Goal: Transaction & Acquisition: Purchase product/service

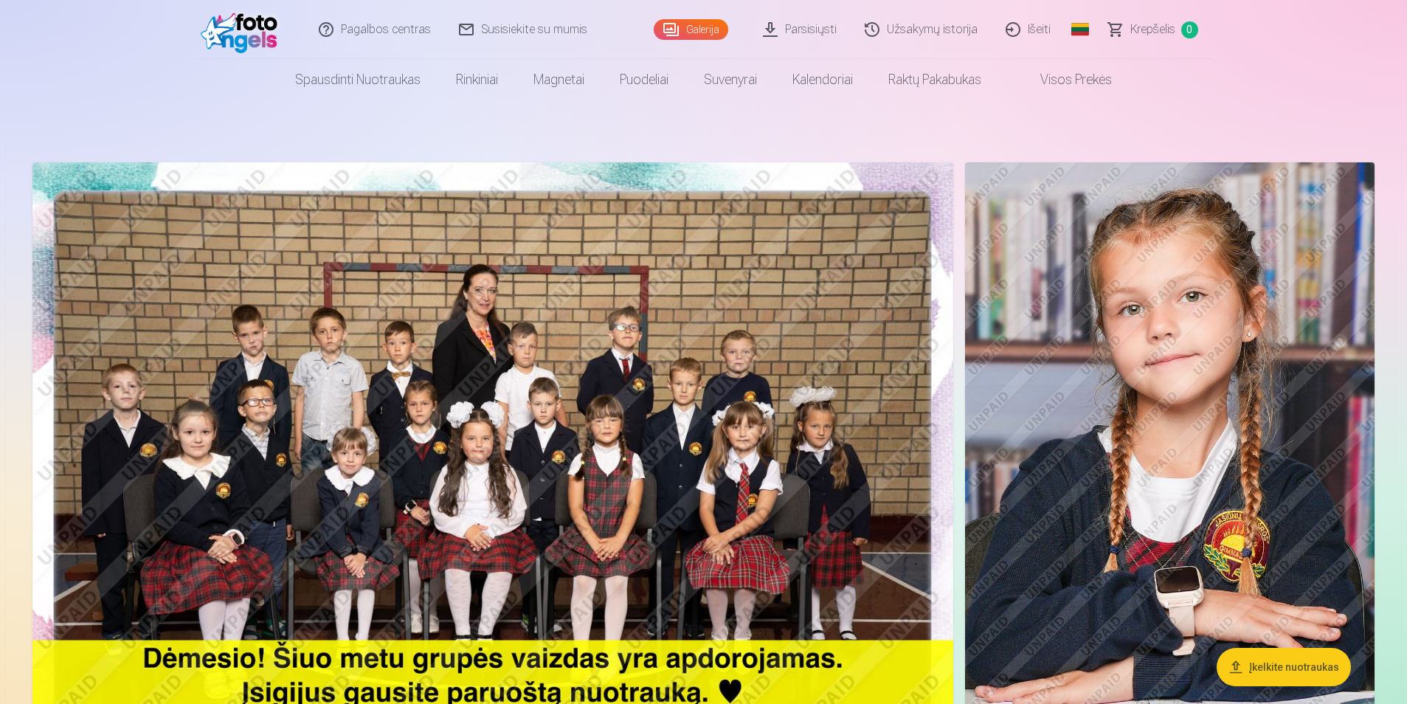
click at [578, 289] on img at bounding box center [492, 469] width 920 height 614
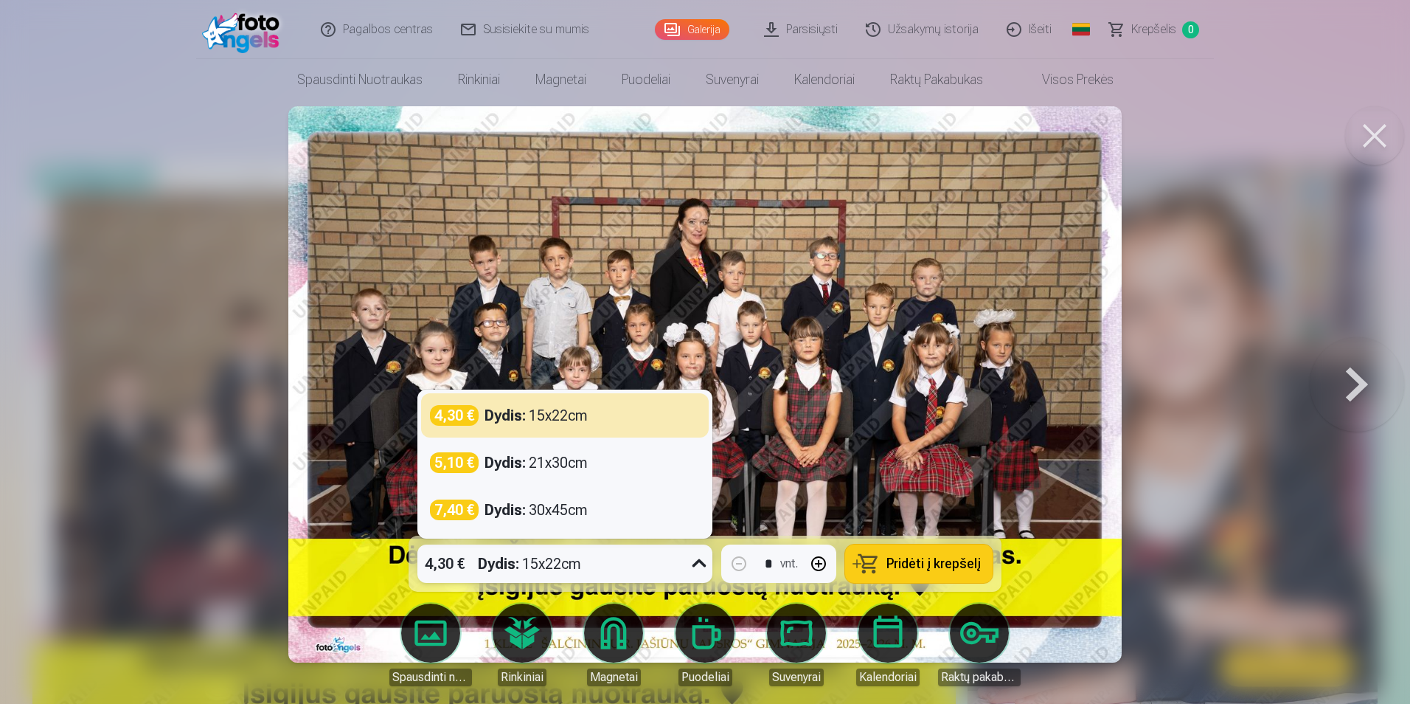
click at [604, 558] on div "4,30 € Dydis : 15x22cm" at bounding box center [550, 563] width 267 height 38
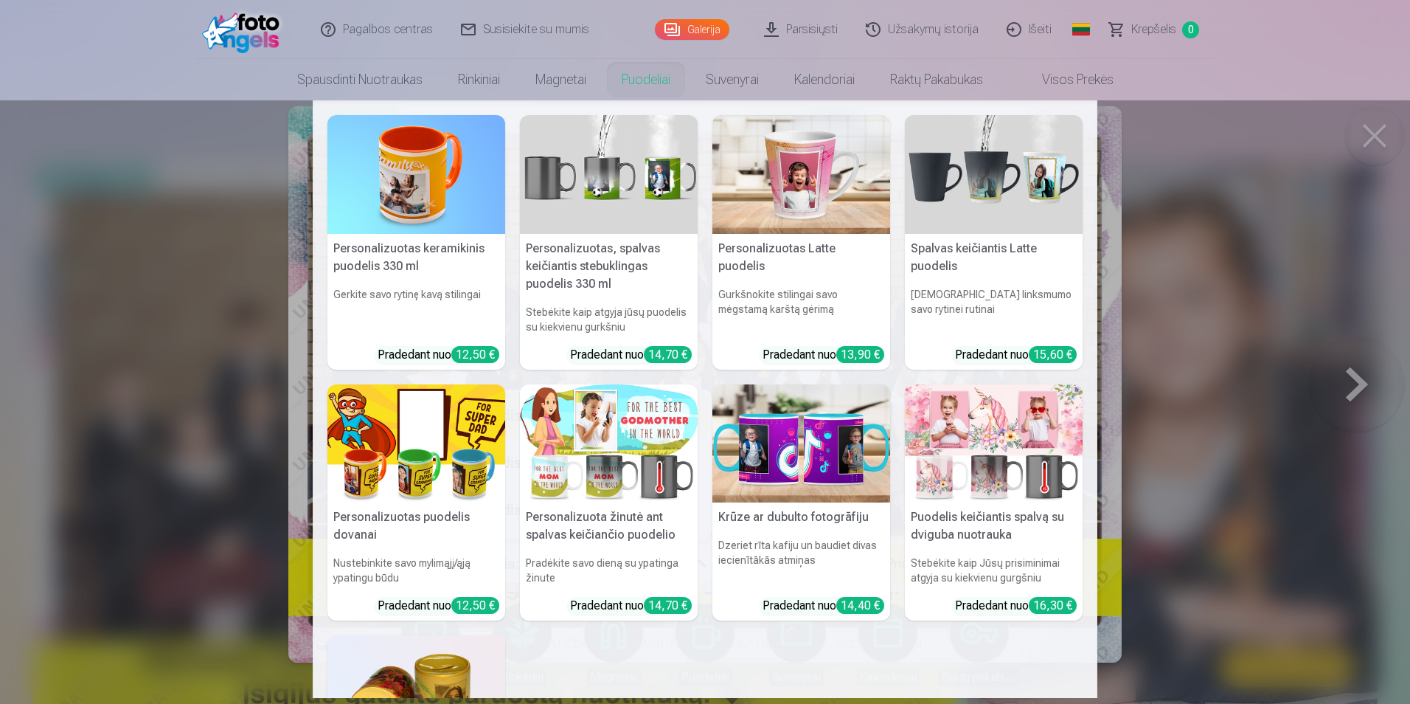
click at [1230, 219] on nav "Personalizuotas keramikinis puodelis 330 ml Gerkite savo rytinę kavą stilingai …" at bounding box center [705, 398] width 1410 height 597
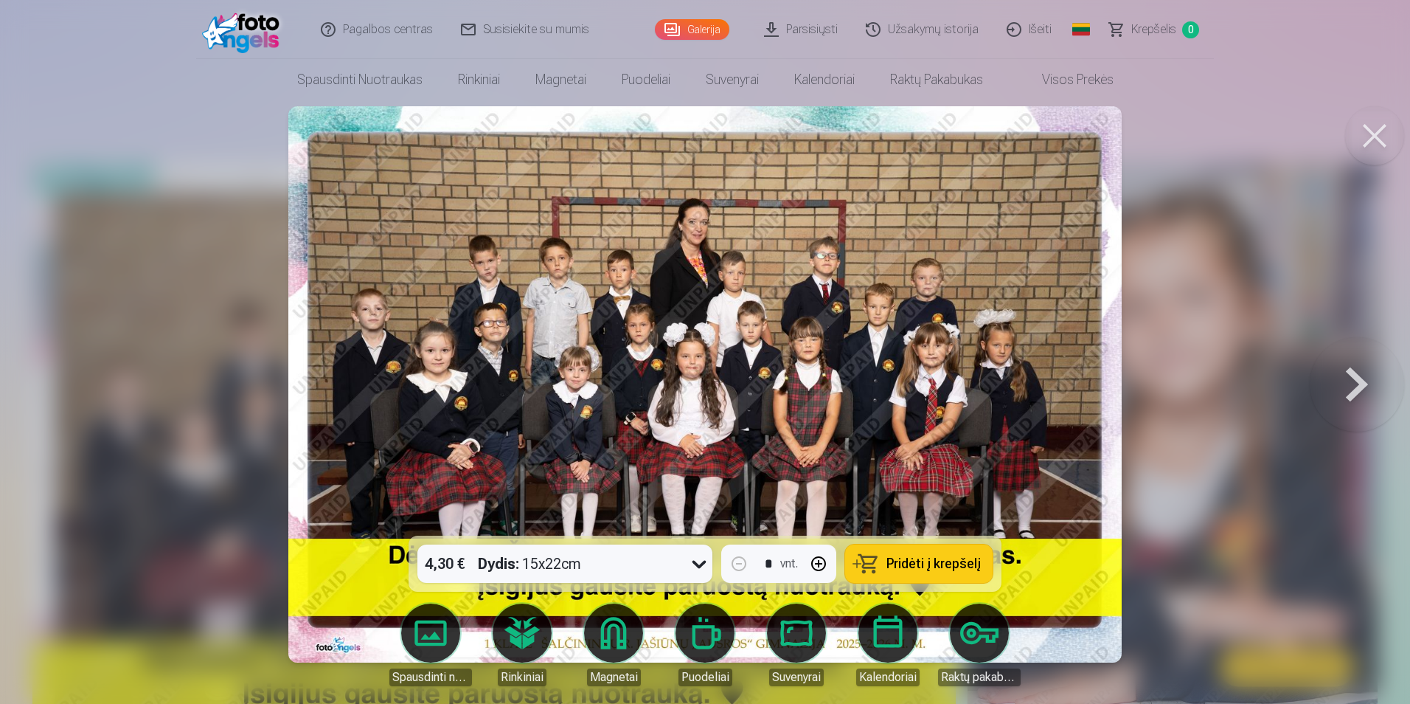
click at [601, 566] on div "4,30 € Dydis : 15x22cm" at bounding box center [550, 563] width 267 height 38
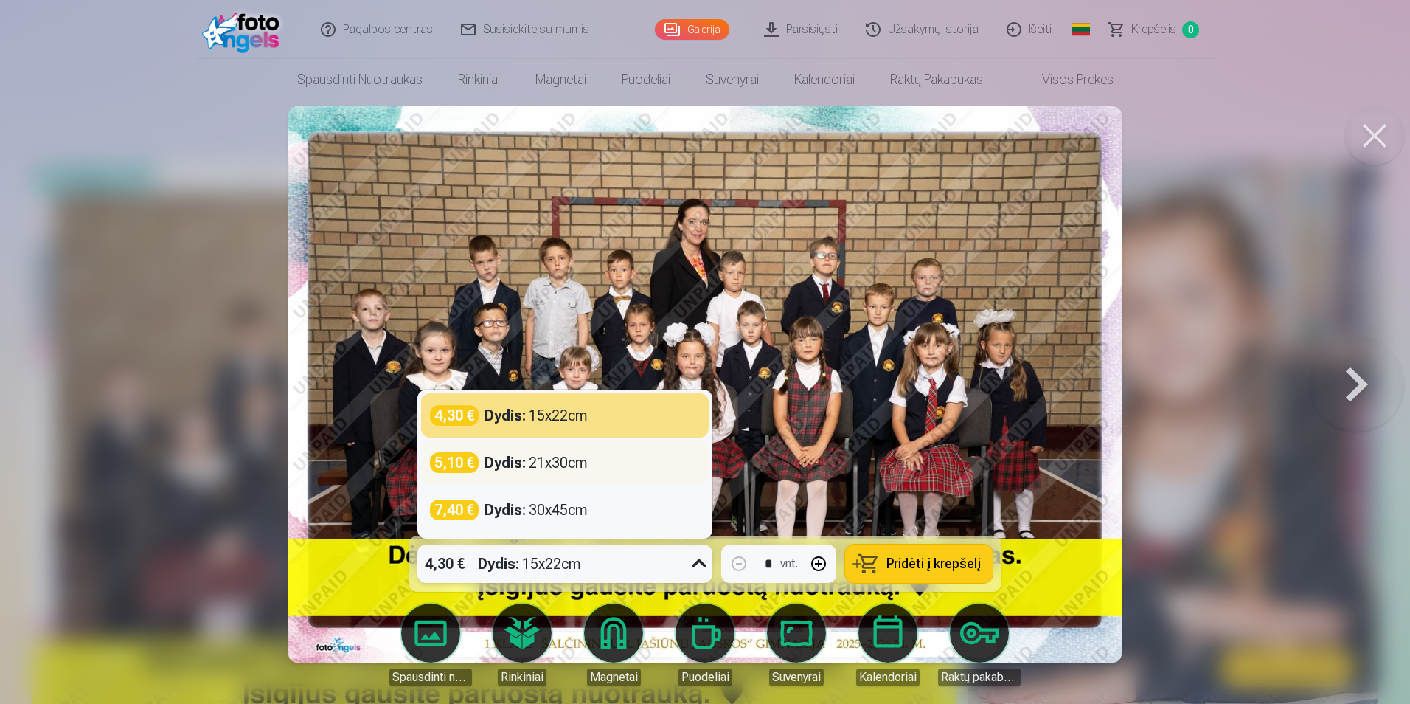
click at [547, 466] on div "Dydis : 21x30cm" at bounding box center [536, 462] width 103 height 21
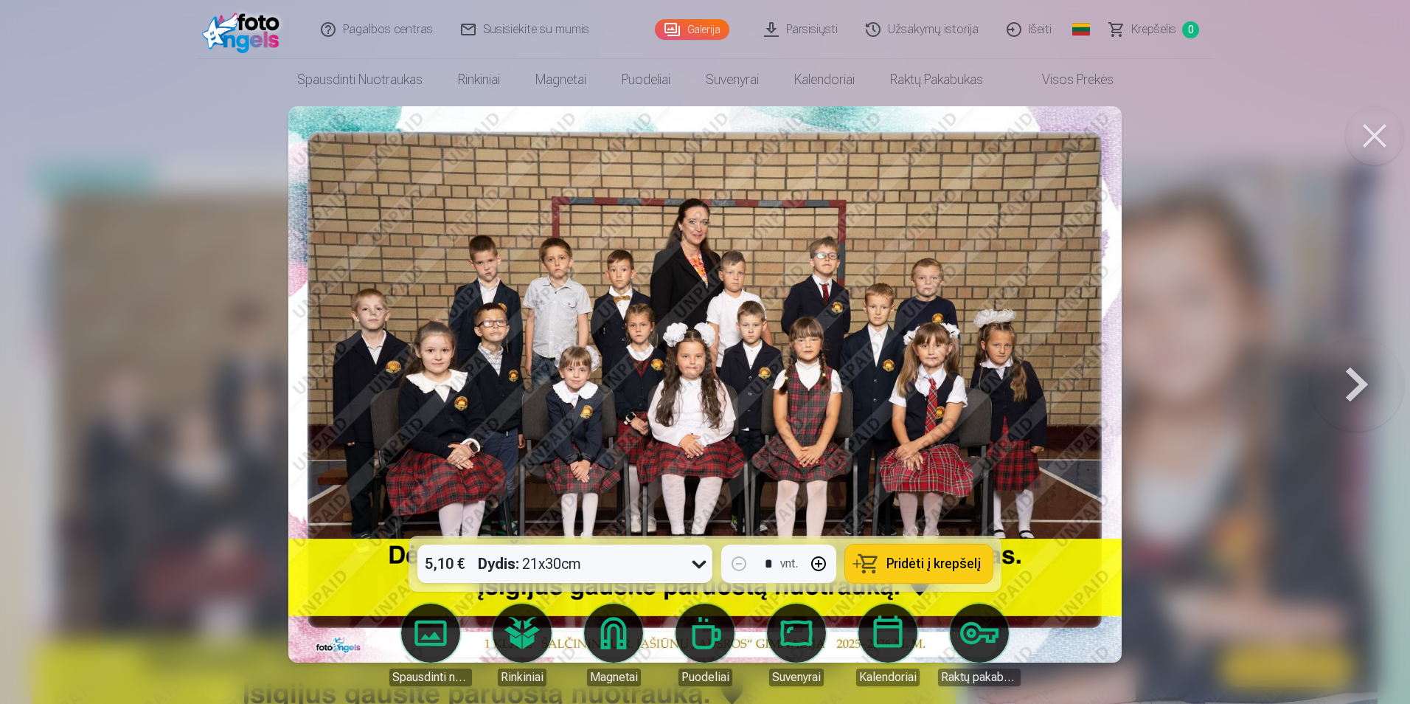
click at [577, 577] on div "Dydis : 21x30cm" at bounding box center [529, 563] width 103 height 38
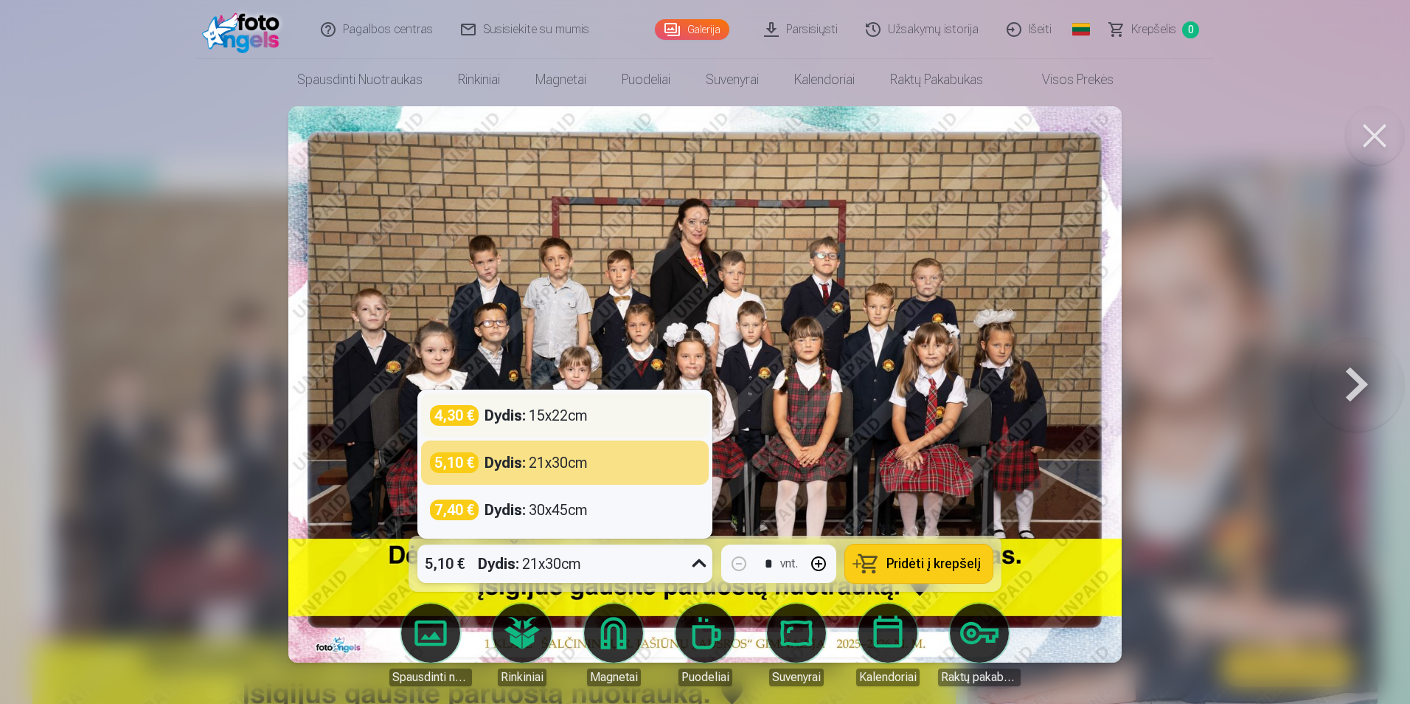
click at [591, 421] on div "4,30 € Dydis : 15x22cm" at bounding box center [565, 415] width 270 height 21
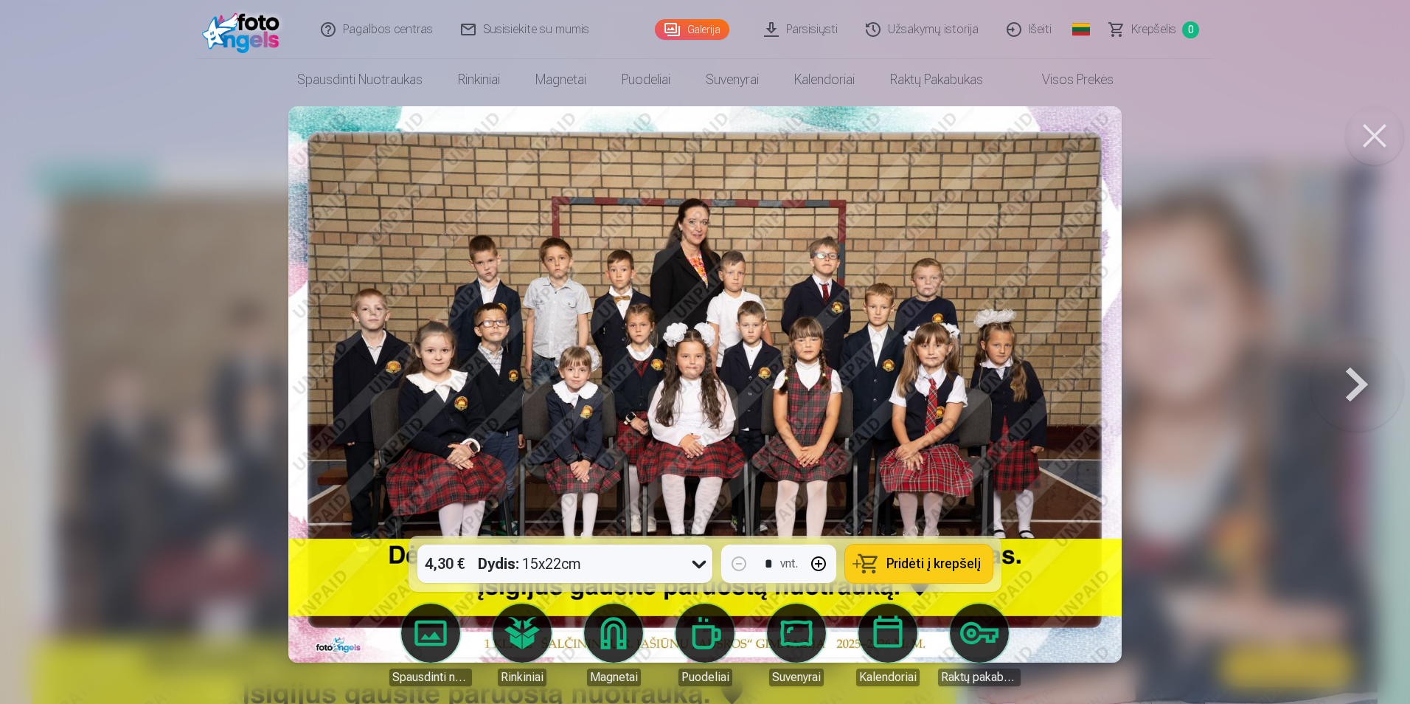
click at [929, 562] on span "Pridėti į krepšelį" at bounding box center [934, 563] width 94 height 13
click at [1369, 143] on button at bounding box center [1374, 135] width 59 height 59
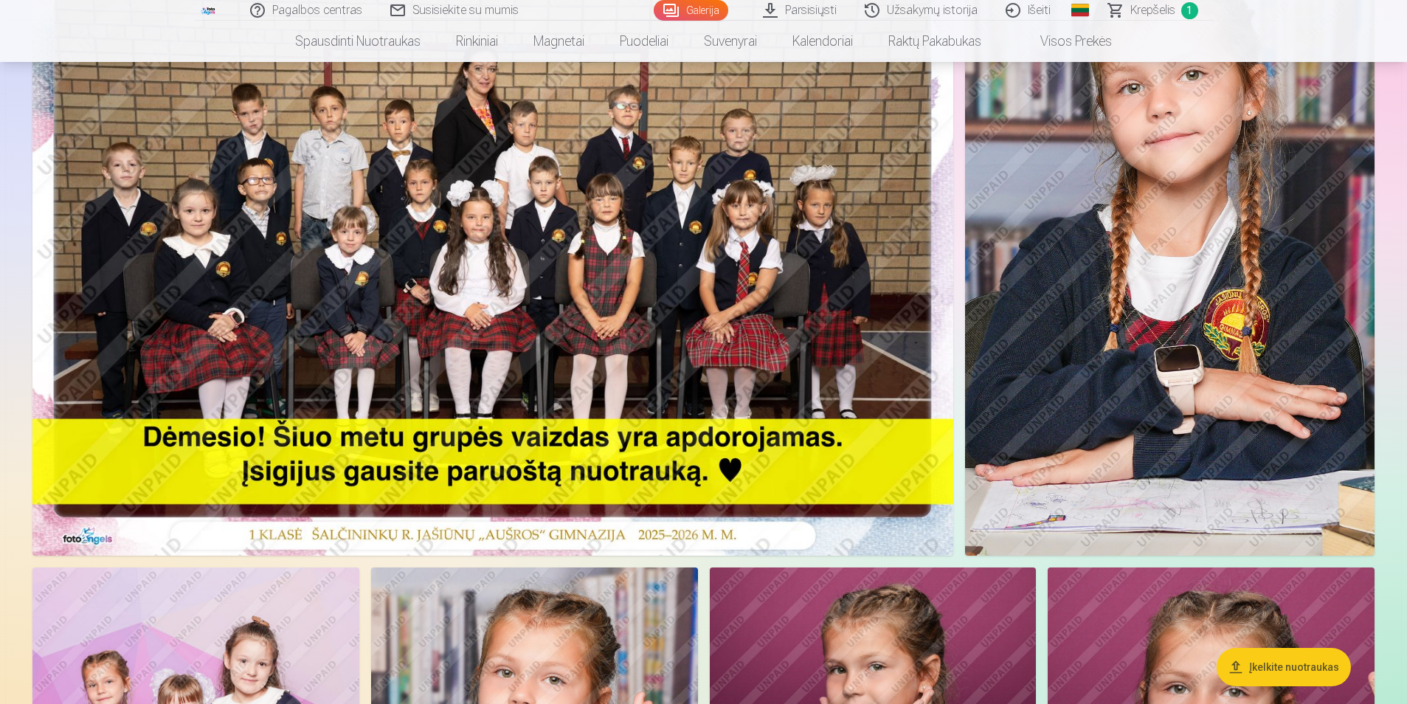
scroll to position [148, 0]
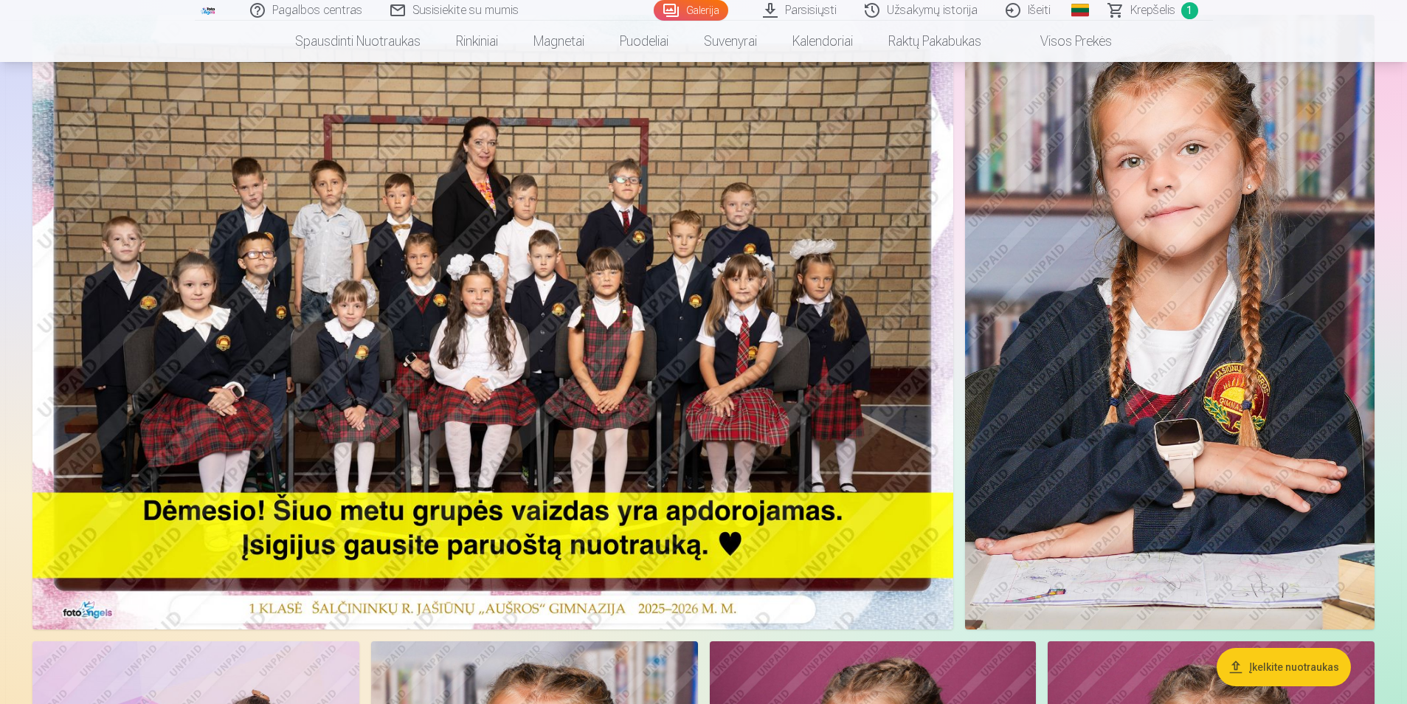
click at [1133, 287] on img at bounding box center [1169, 322] width 409 height 614
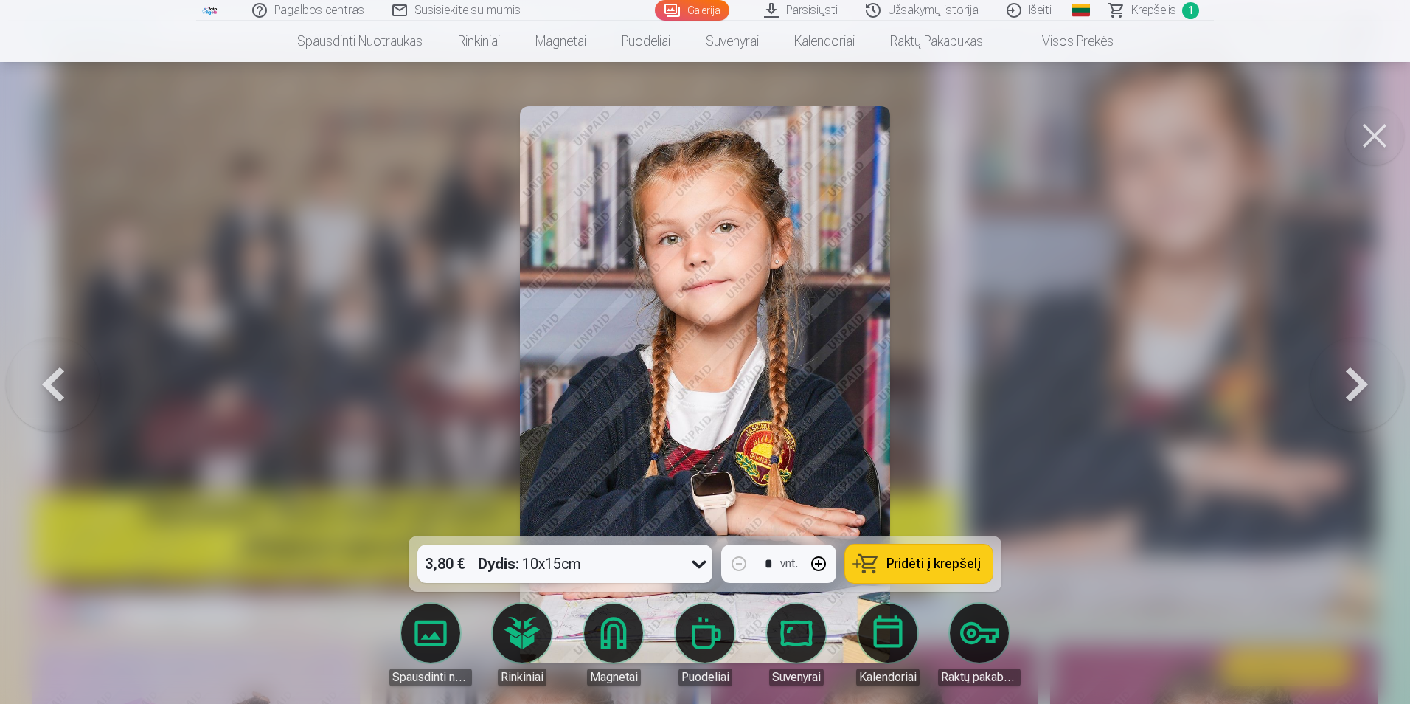
click at [941, 561] on span "Pridėti į krepšelį" at bounding box center [934, 563] width 94 height 13
click at [1378, 133] on button at bounding box center [1374, 135] width 59 height 59
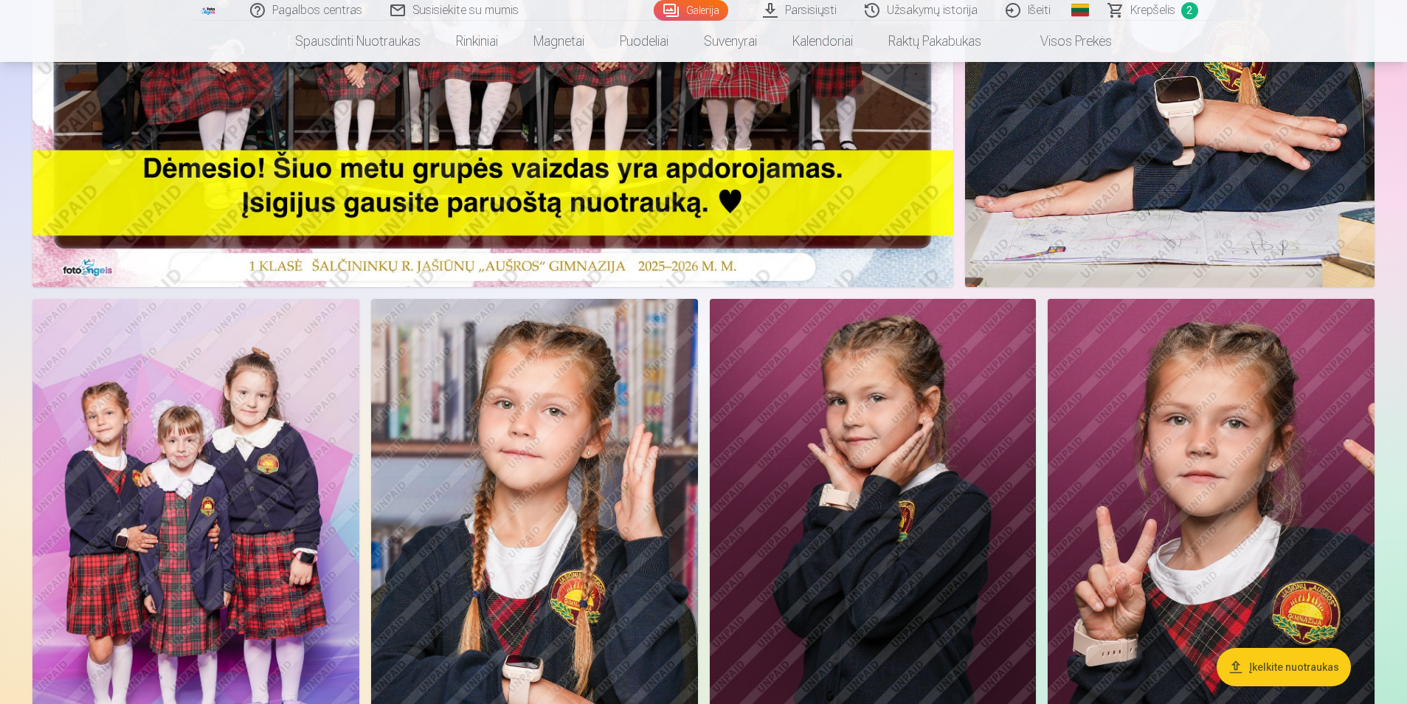
scroll to position [590, 0]
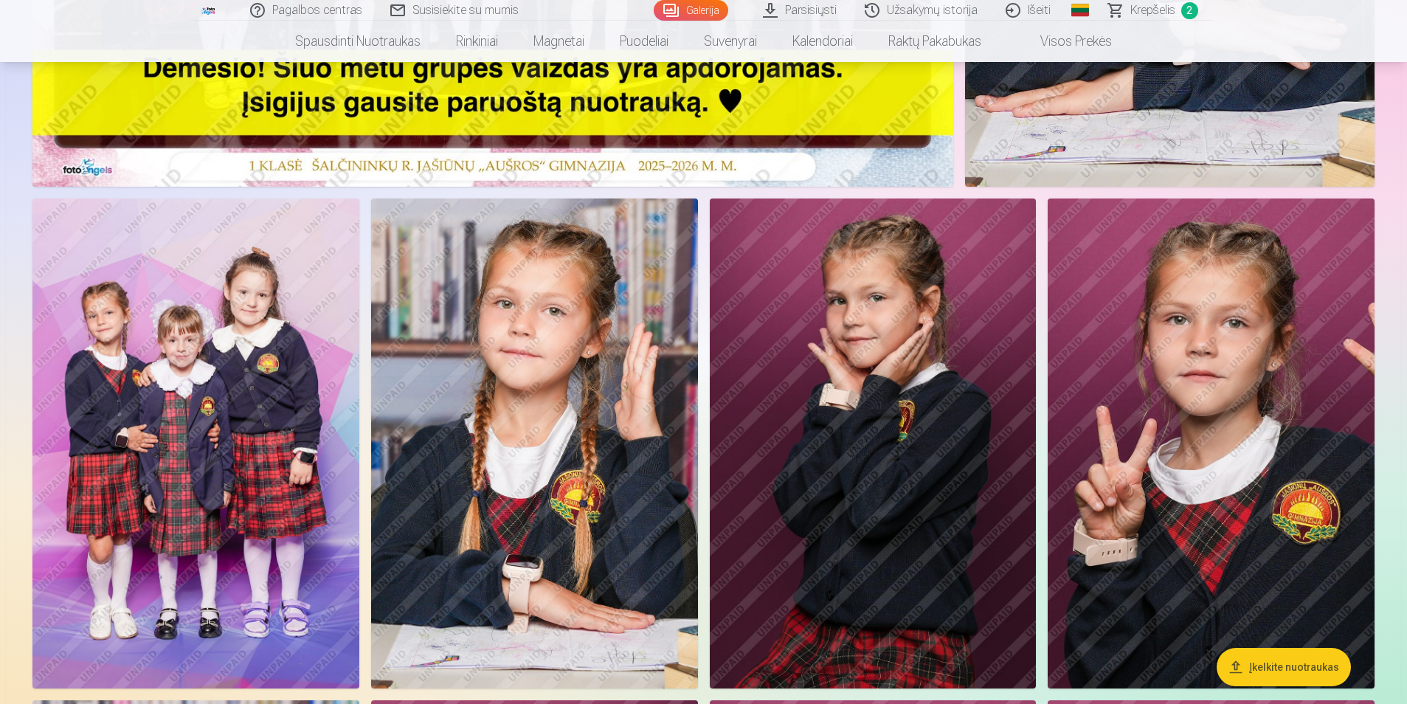
click at [200, 430] on img at bounding box center [195, 443] width 327 height 490
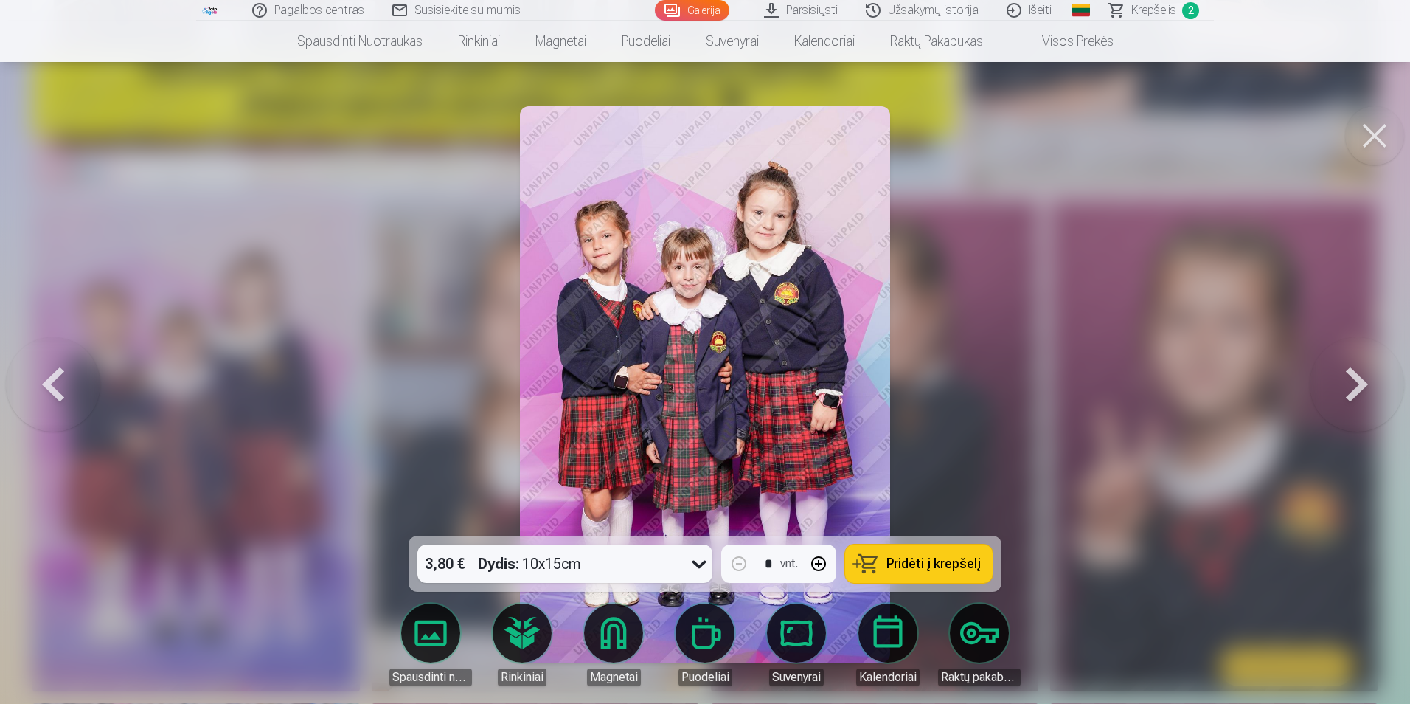
click at [899, 563] on span "Pridėti į krepšelį" at bounding box center [934, 563] width 94 height 13
click at [1360, 132] on button at bounding box center [1374, 135] width 59 height 59
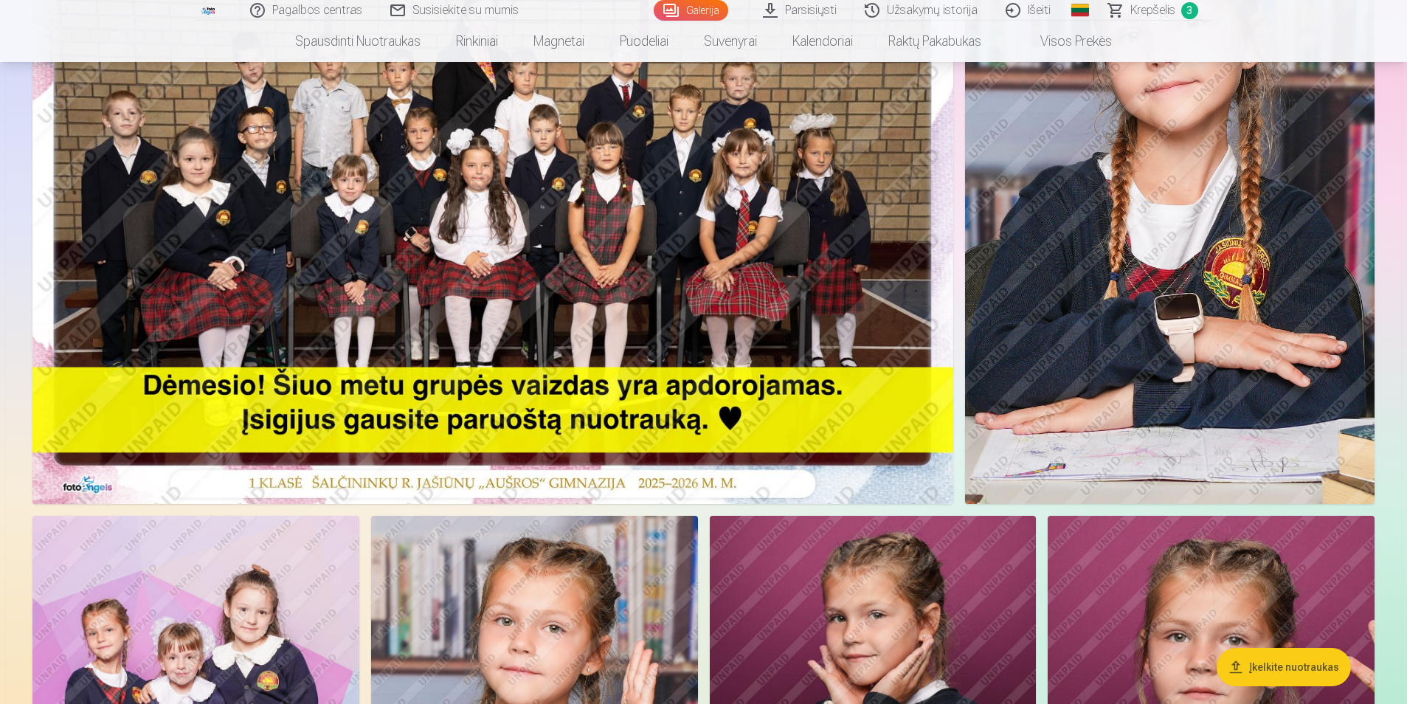
scroll to position [516, 0]
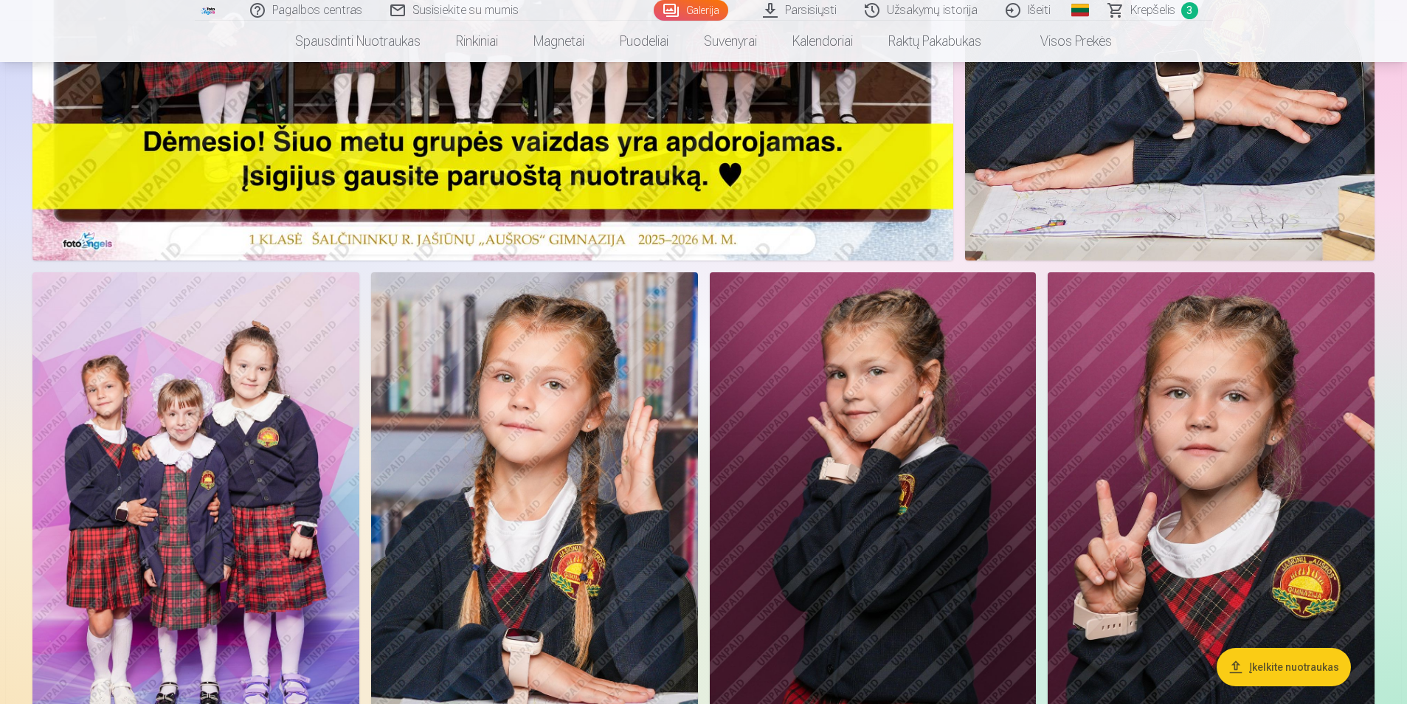
click at [847, 406] on img at bounding box center [873, 517] width 327 height 490
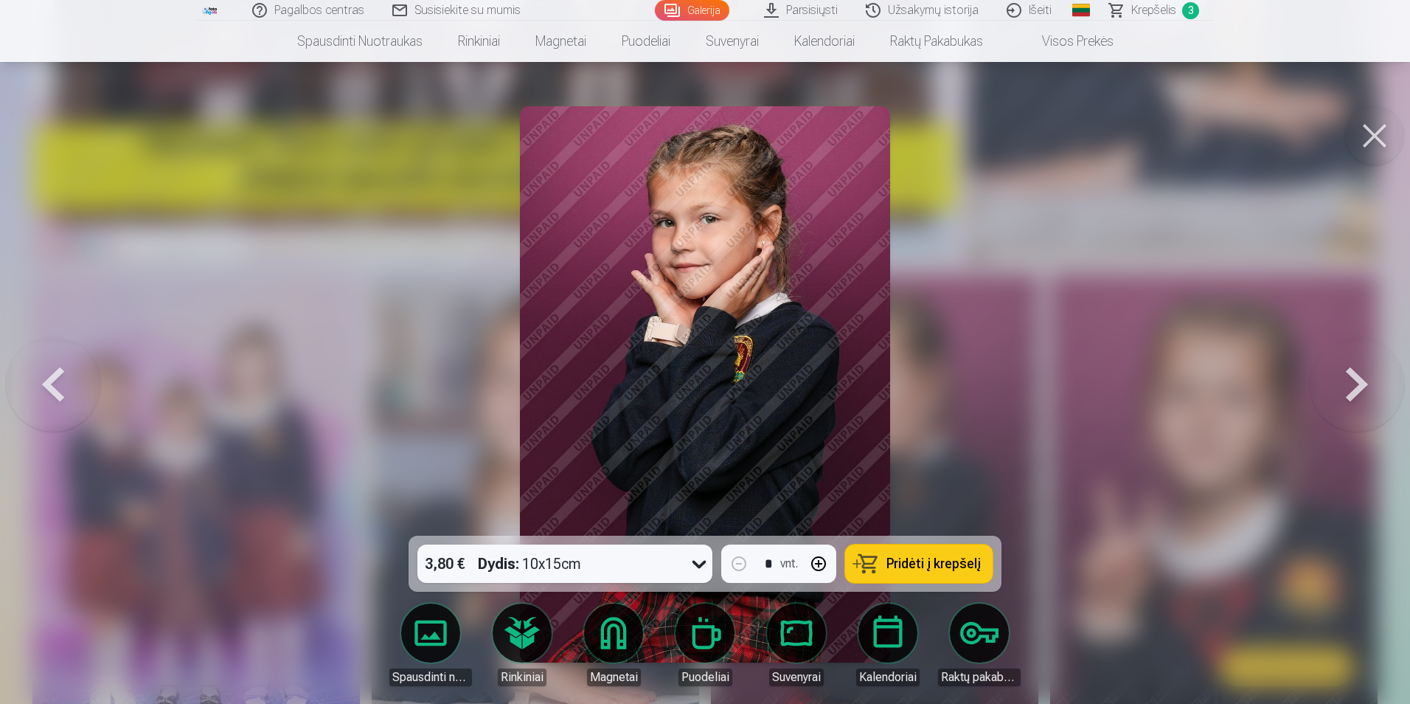
click at [952, 557] on span "Pridėti į krepšelį" at bounding box center [934, 563] width 94 height 13
drag, startPoint x: 1367, startPoint y: 139, endPoint x: 1339, endPoint y: 166, distance: 39.1
click at [1368, 139] on button at bounding box center [1374, 135] width 59 height 59
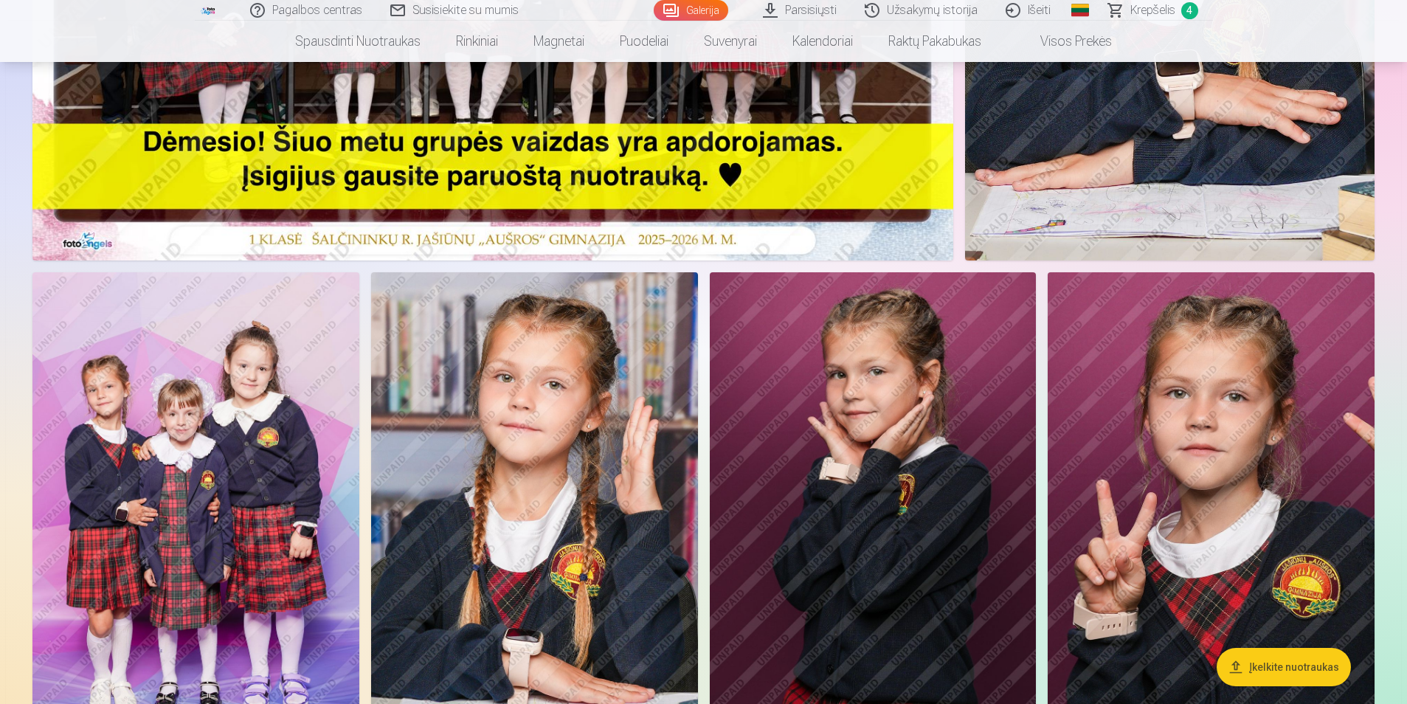
scroll to position [959, 0]
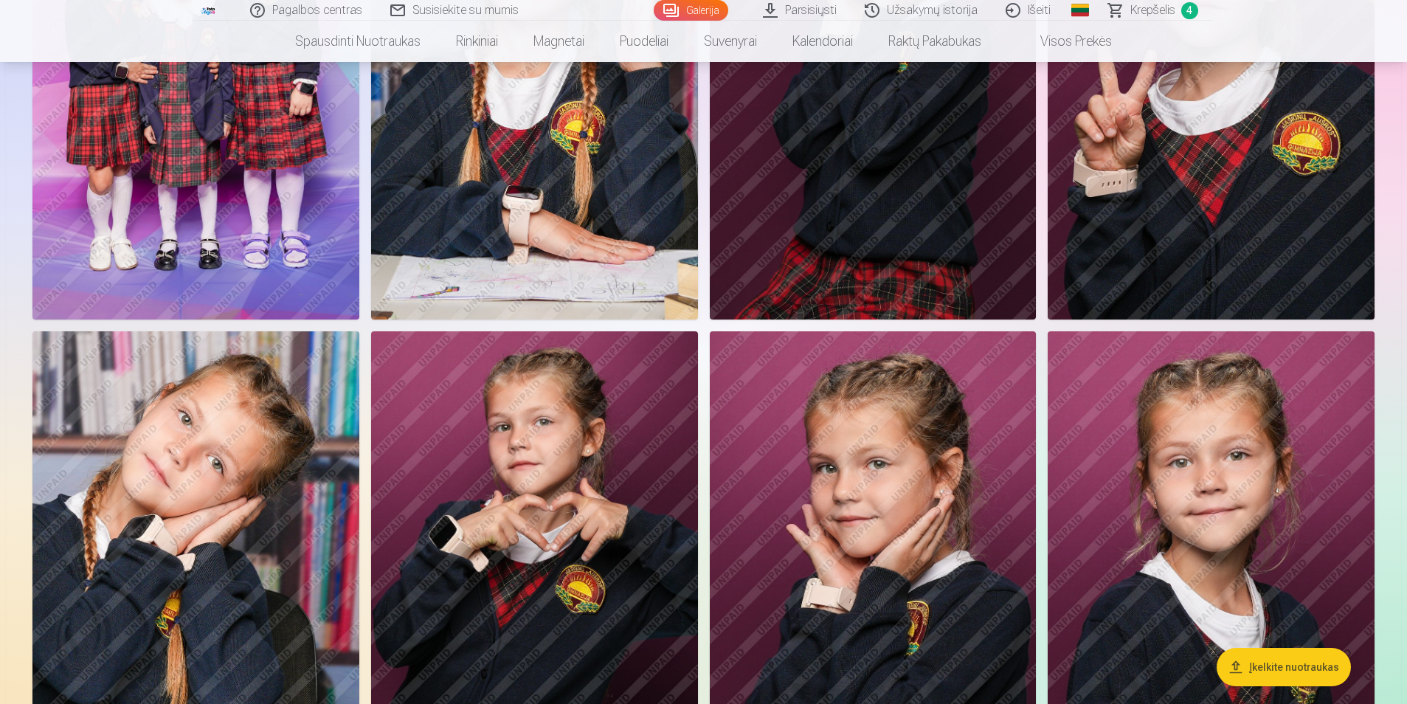
click at [560, 485] on img at bounding box center [534, 576] width 327 height 490
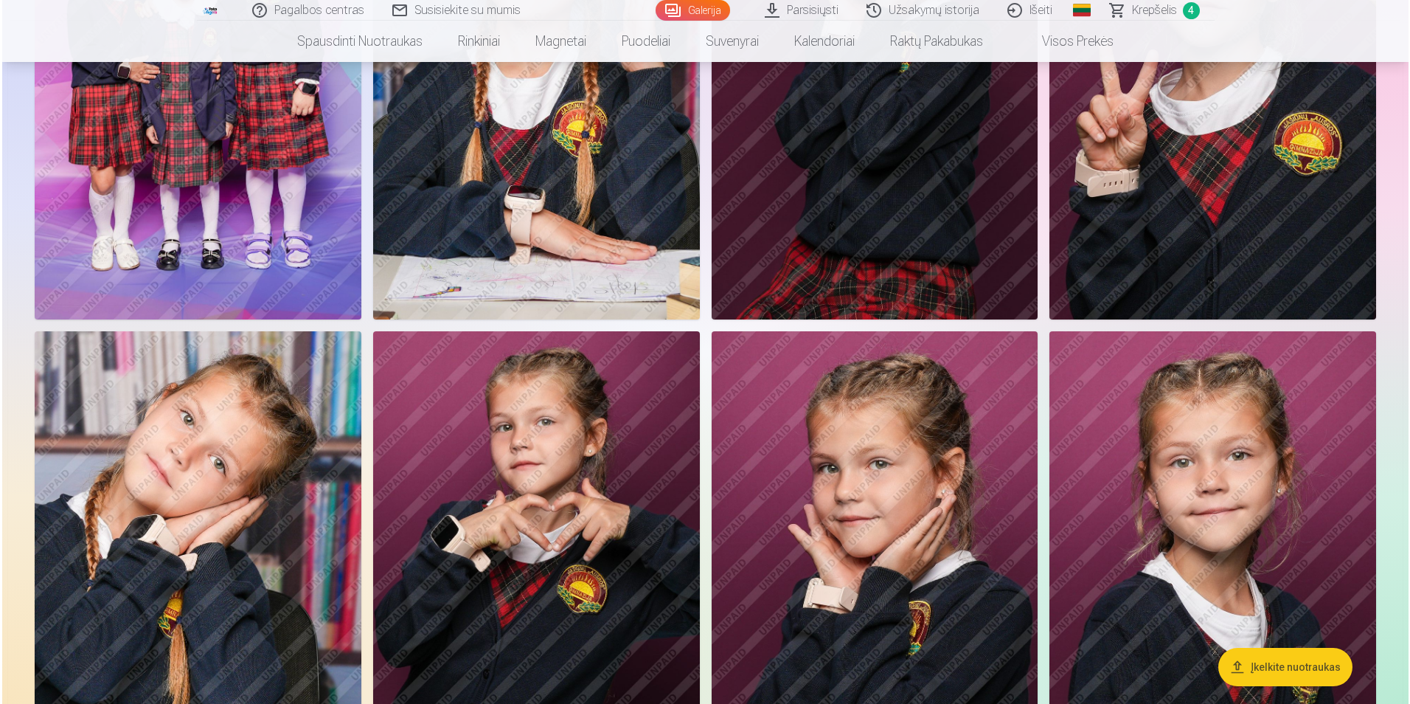
scroll to position [960, 0]
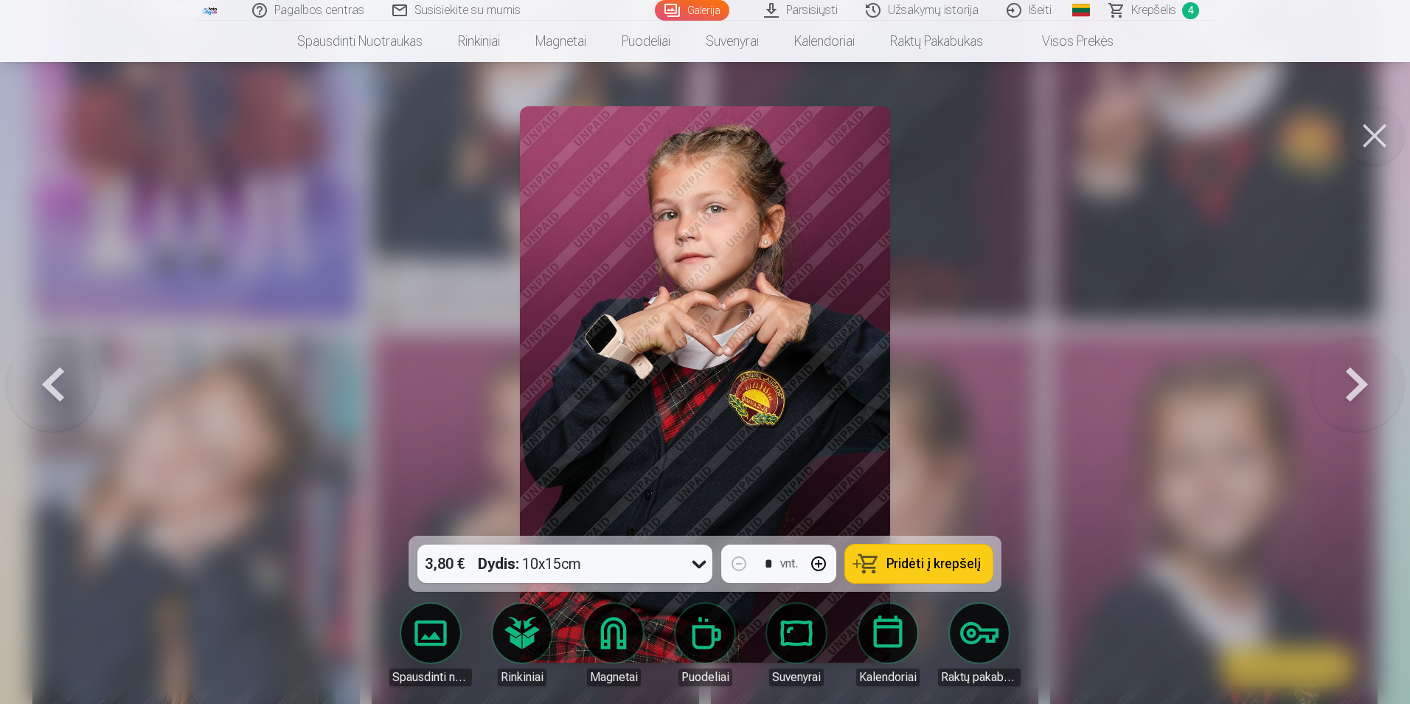
click at [912, 567] on span "Pridėti į krepšelį" at bounding box center [934, 563] width 94 height 13
click at [1370, 128] on button at bounding box center [1374, 135] width 59 height 59
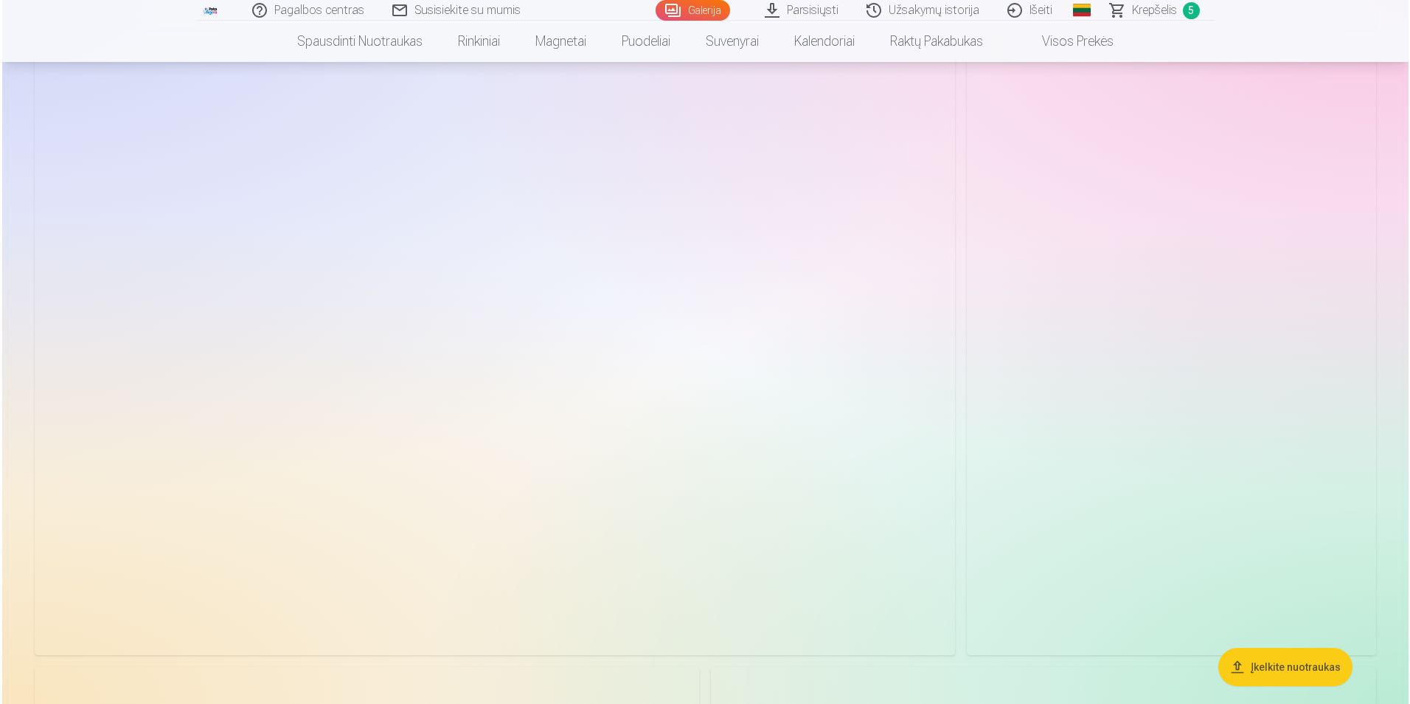
scroll to position [4499, 0]
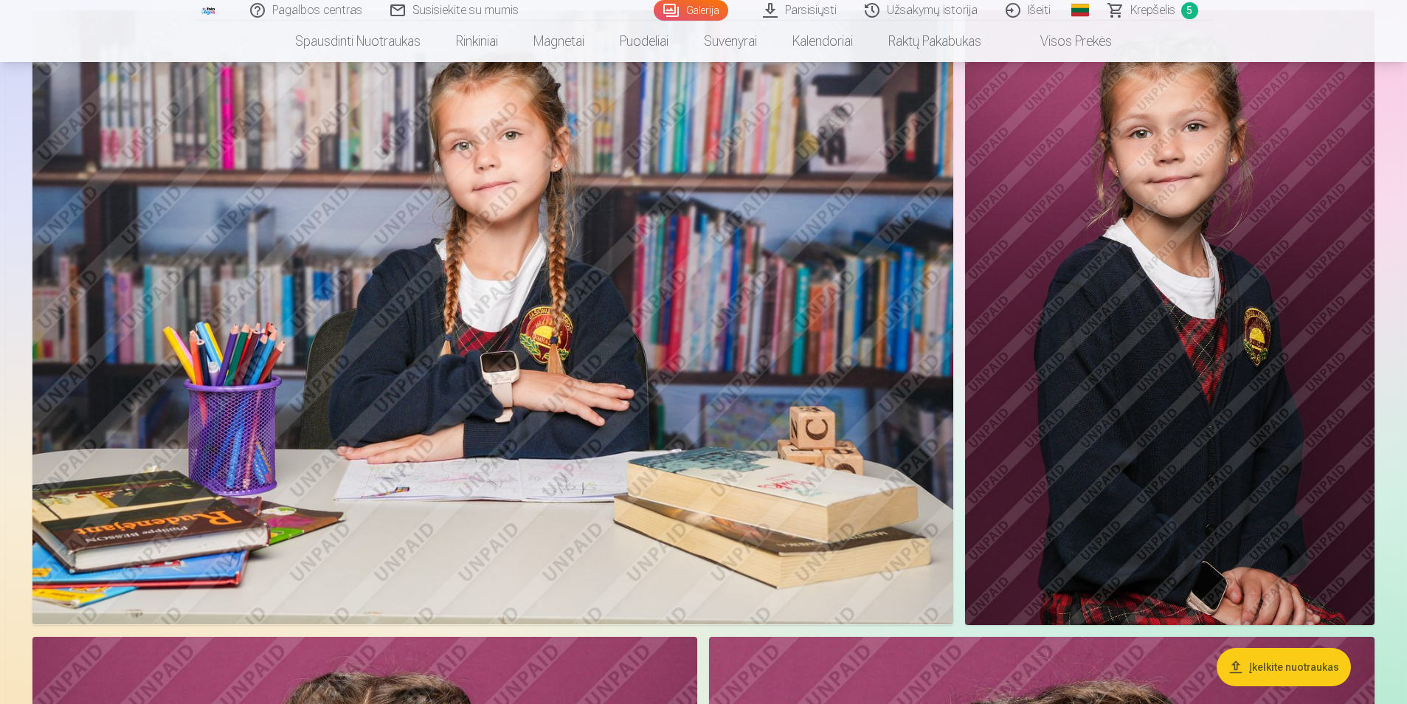
click at [667, 311] on img at bounding box center [492, 317] width 920 height 614
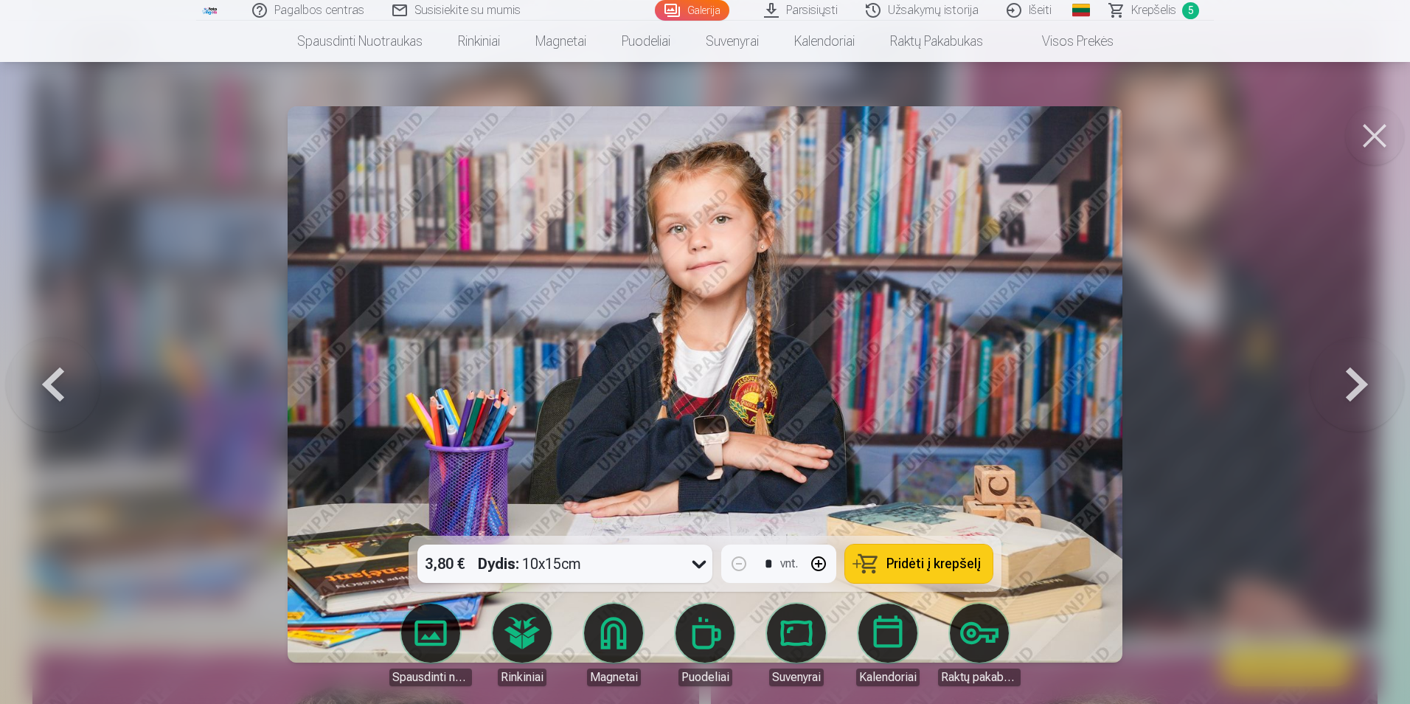
click at [634, 563] on div "3,80 € Dydis : 10x15cm" at bounding box center [550, 563] width 267 height 38
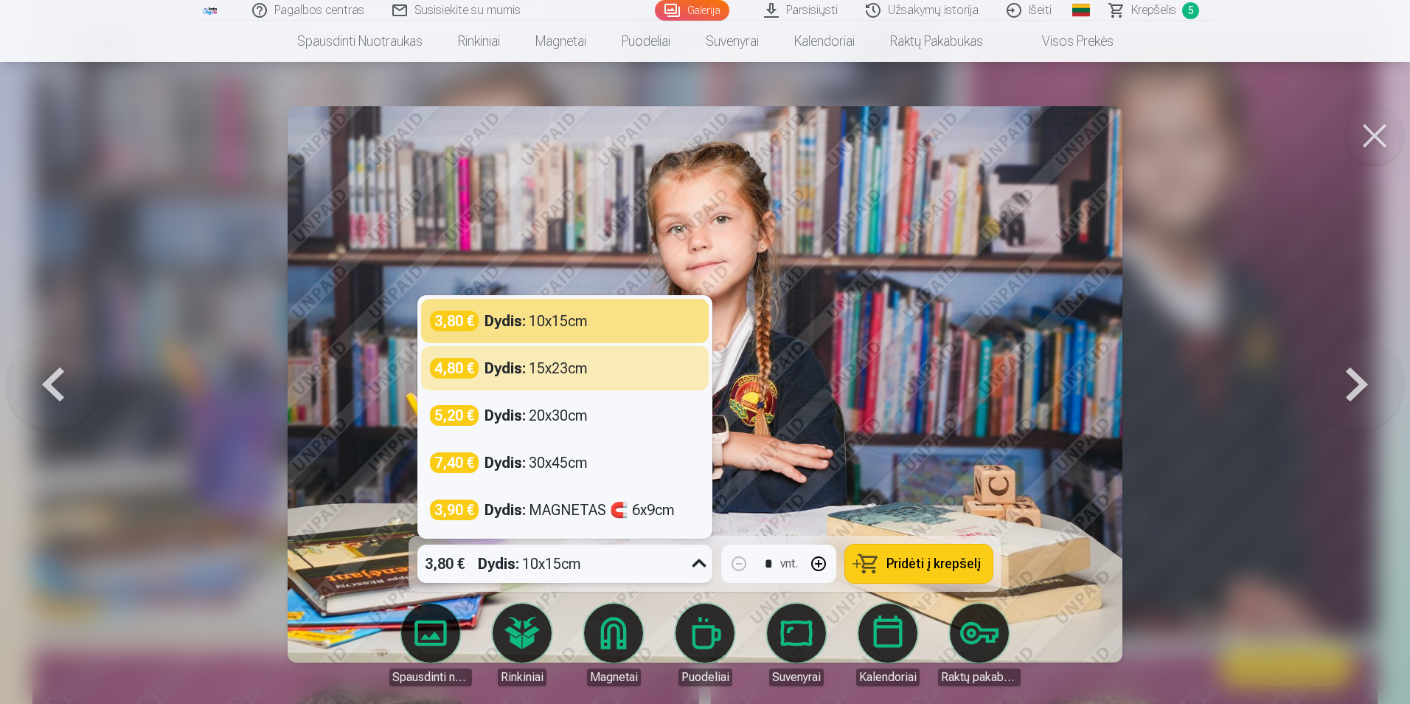
click at [901, 325] on img at bounding box center [705, 384] width 834 height 556
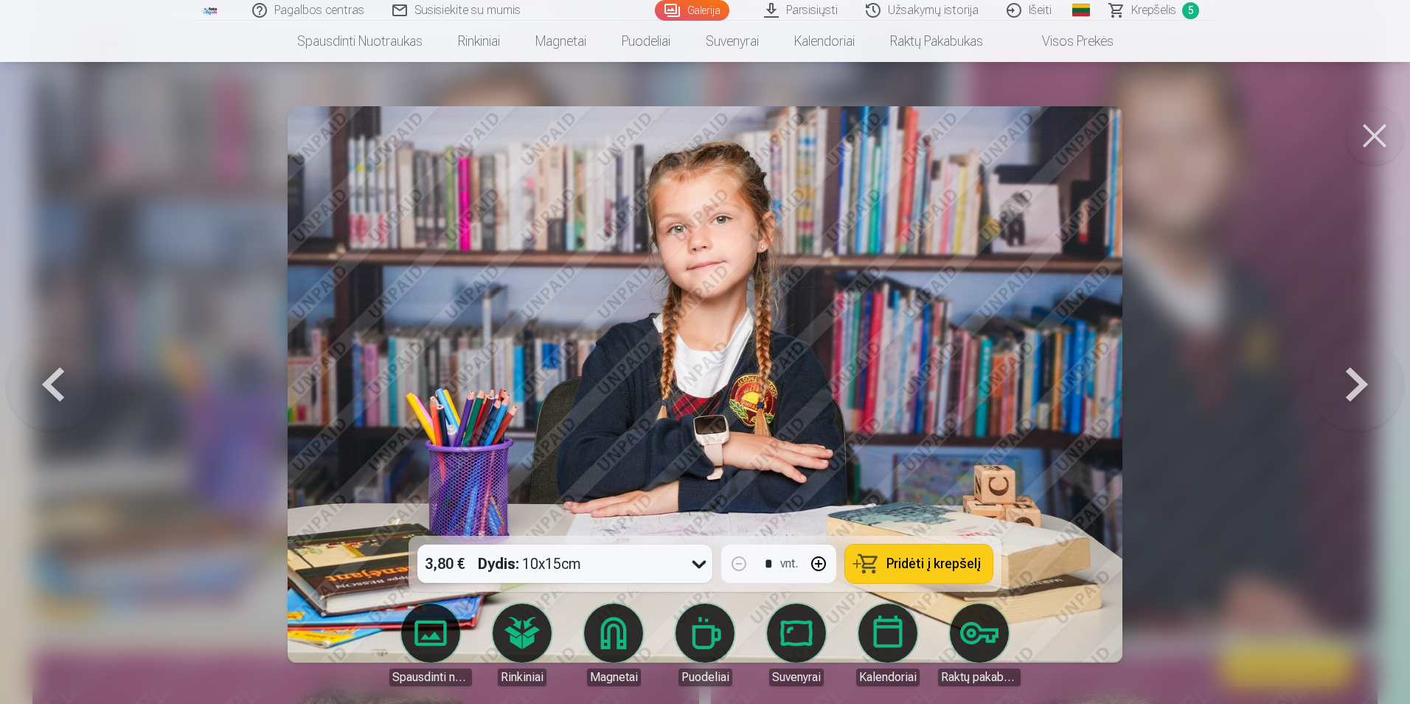
click at [957, 569] on span "Pridėti į krepšelį" at bounding box center [934, 563] width 94 height 13
click at [1384, 123] on button at bounding box center [1374, 135] width 59 height 59
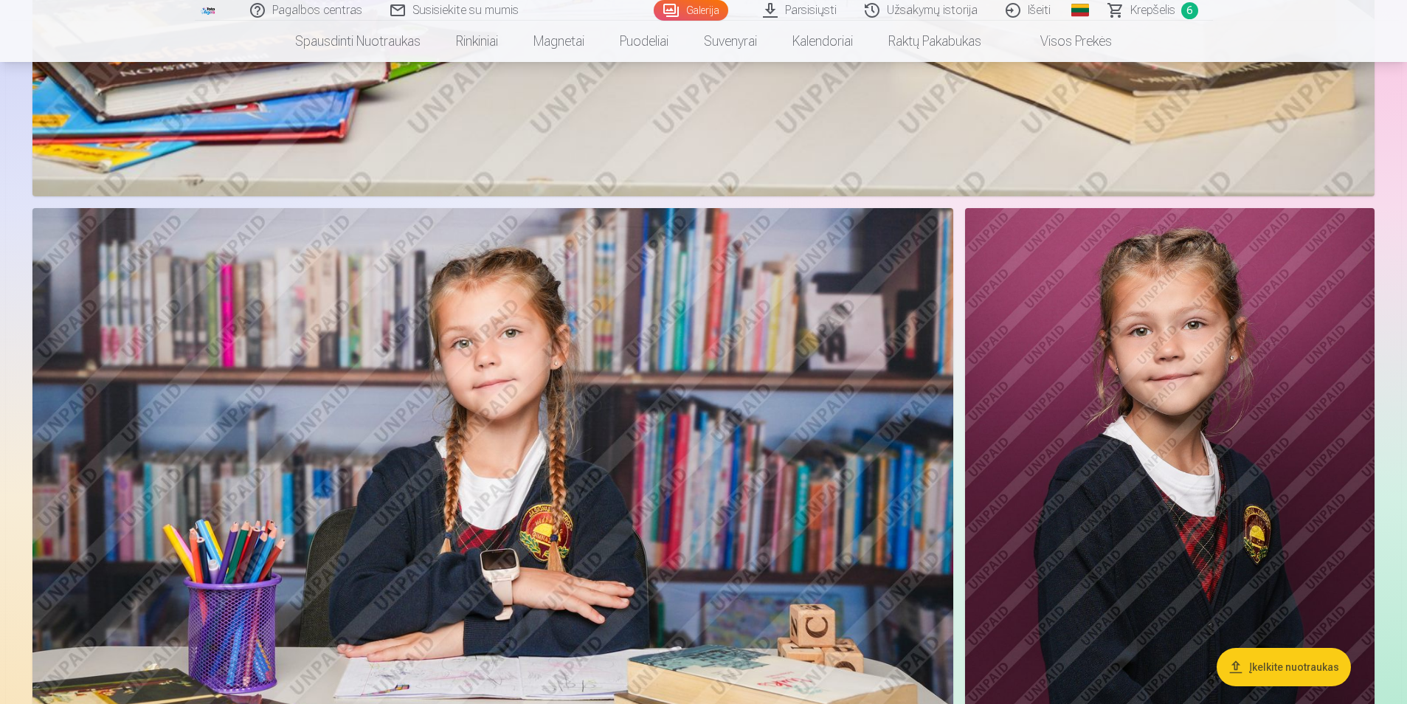
scroll to position [4489, 0]
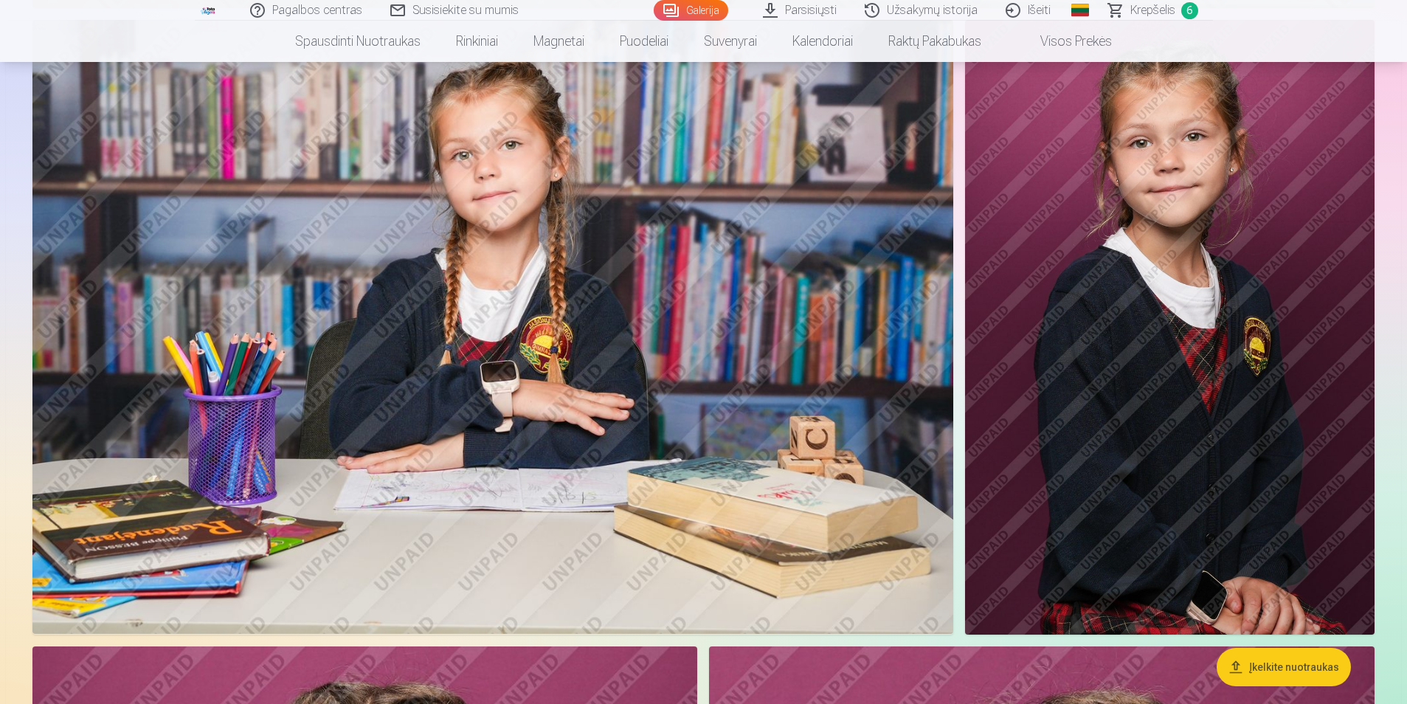
click at [1165, 4] on span "Krepšelis" at bounding box center [1152, 10] width 45 height 18
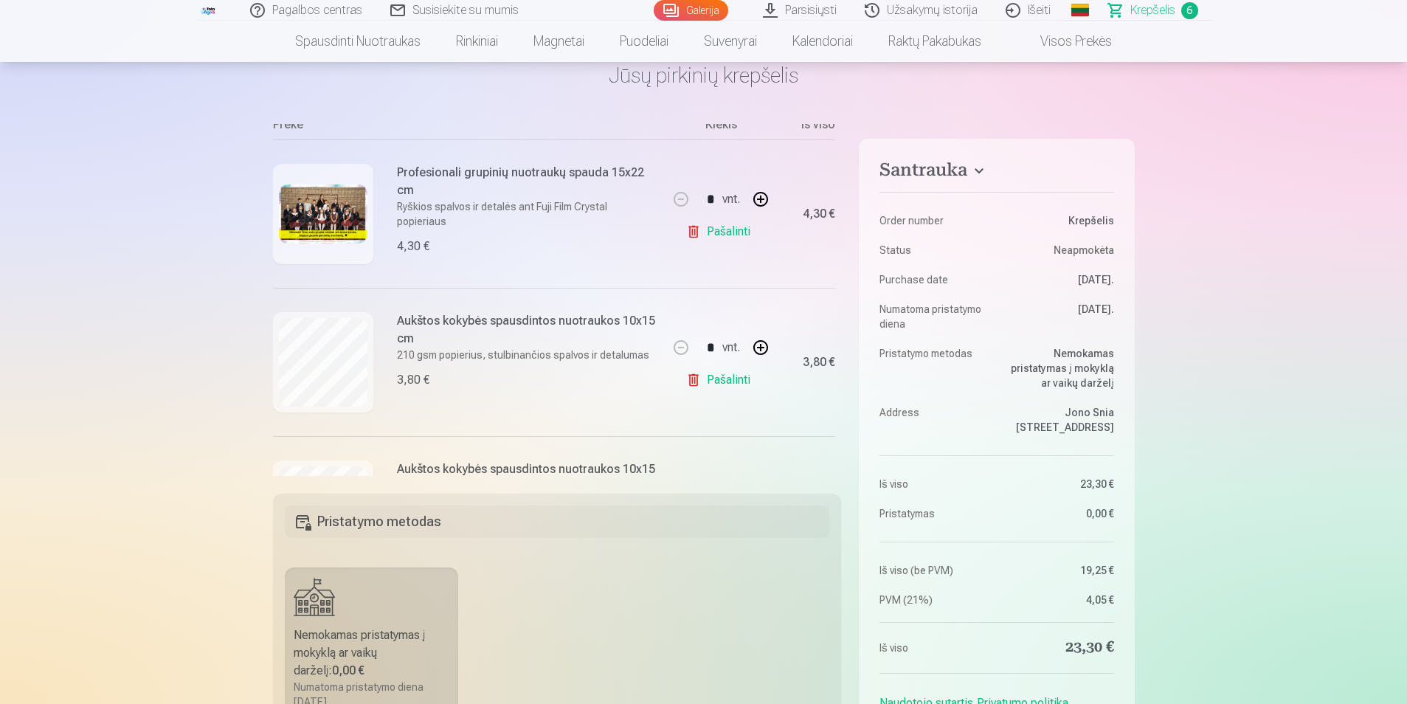
scroll to position [264, 0]
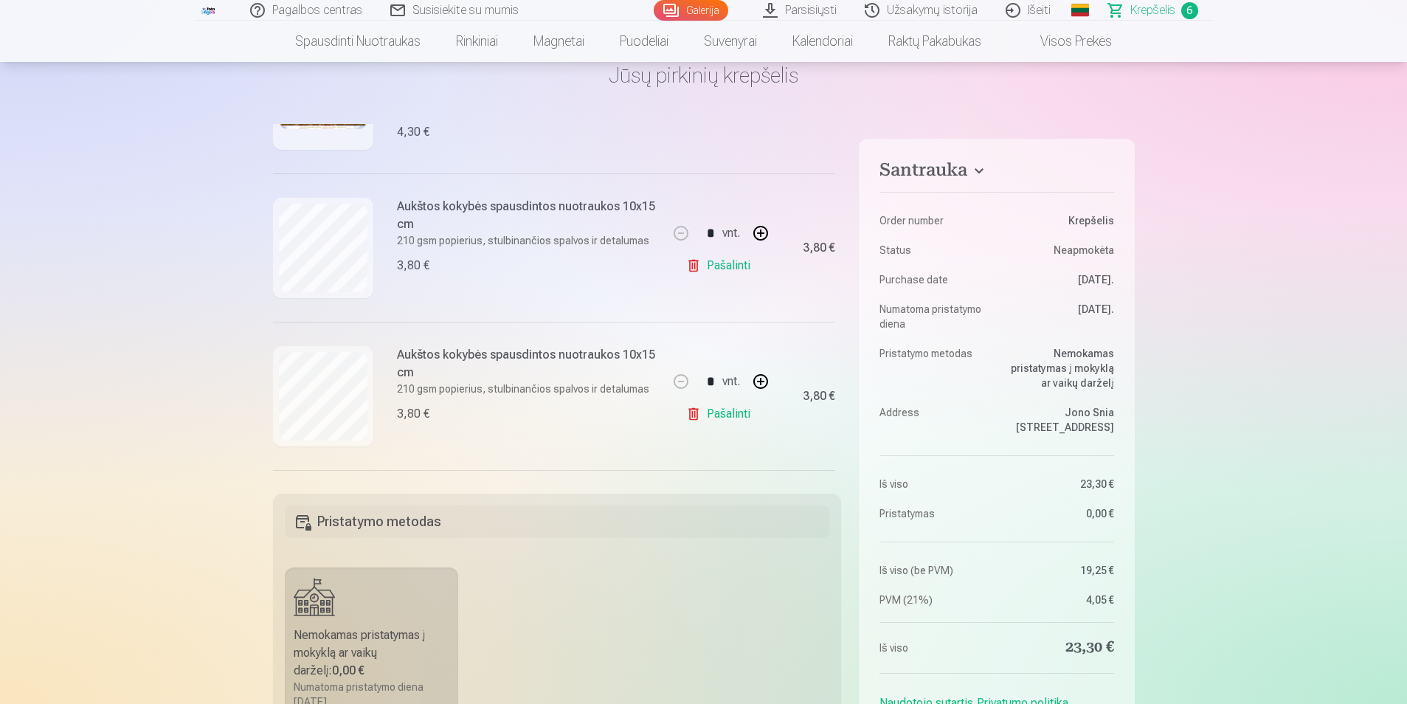
click at [710, 268] on link "Pašalinti" at bounding box center [721, 266] width 70 height 30
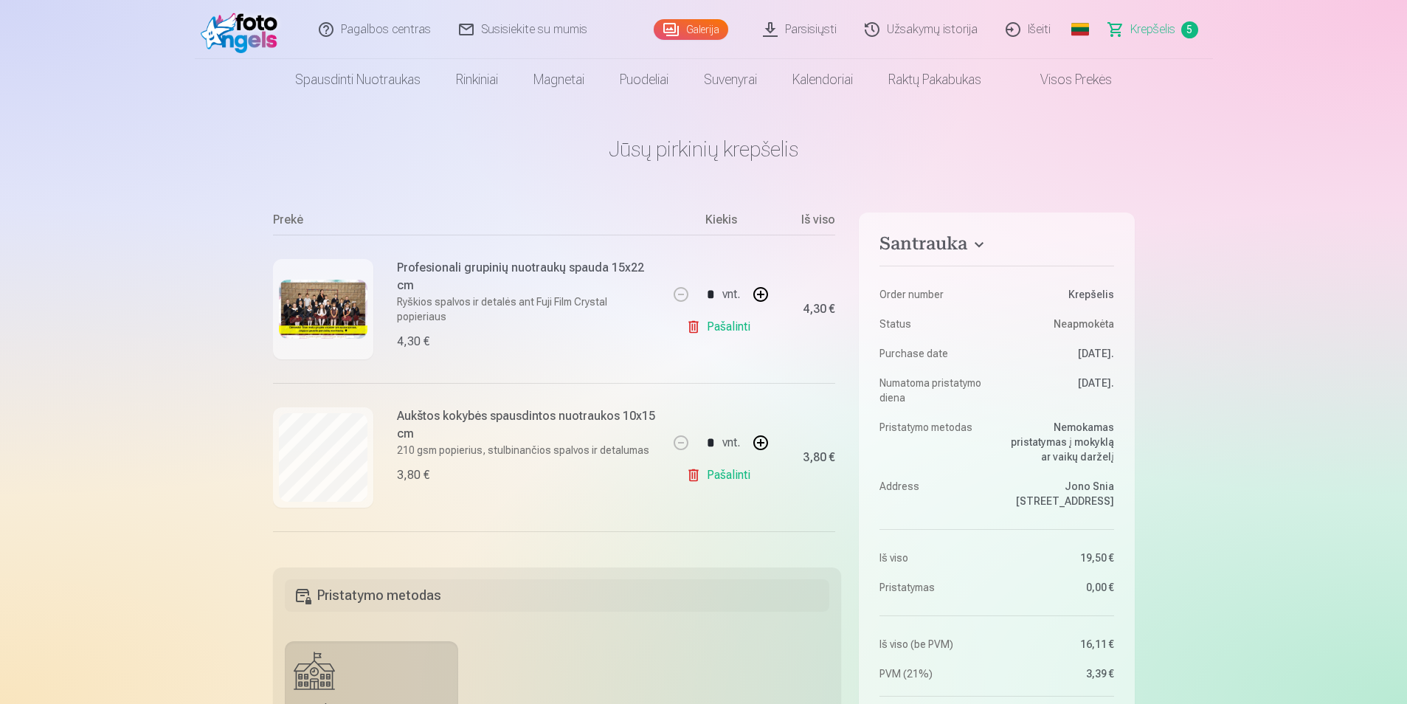
scroll to position [558, 0]
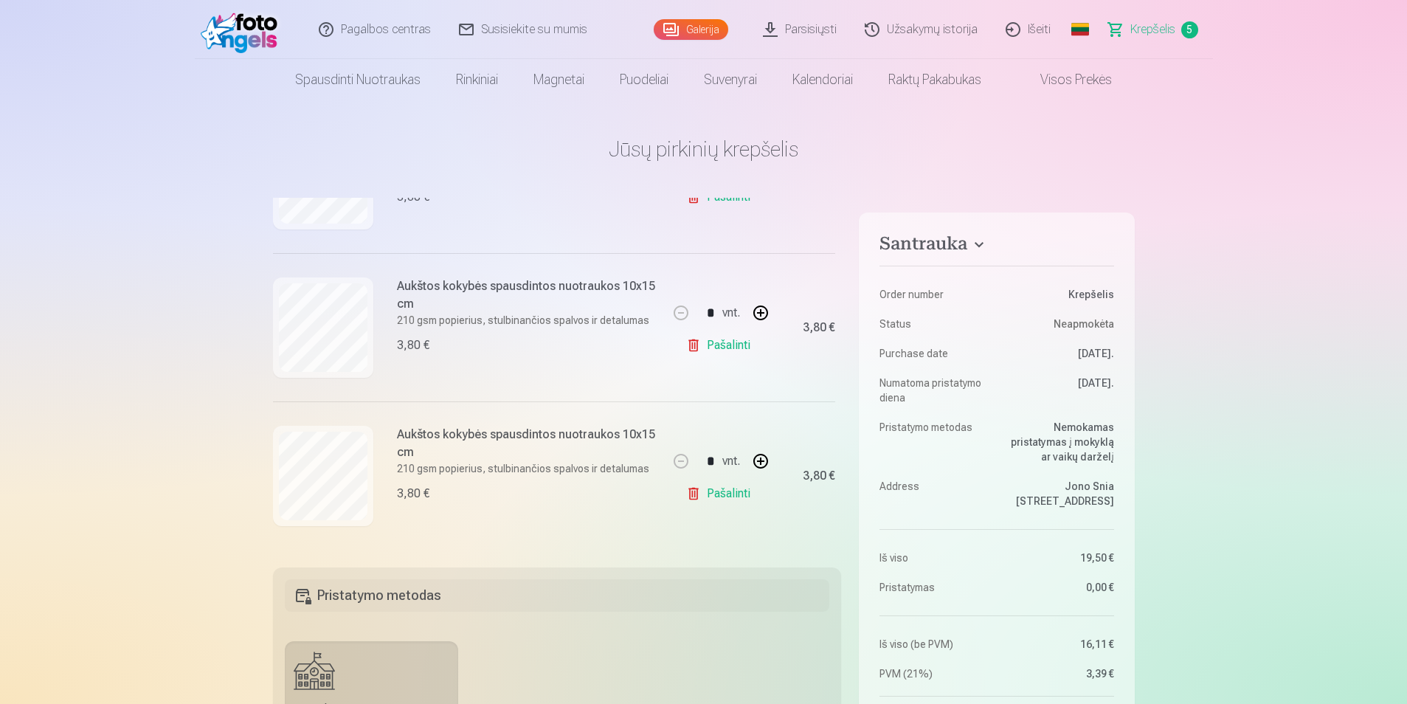
click at [706, 38] on link "Galerija" at bounding box center [690, 29] width 74 height 21
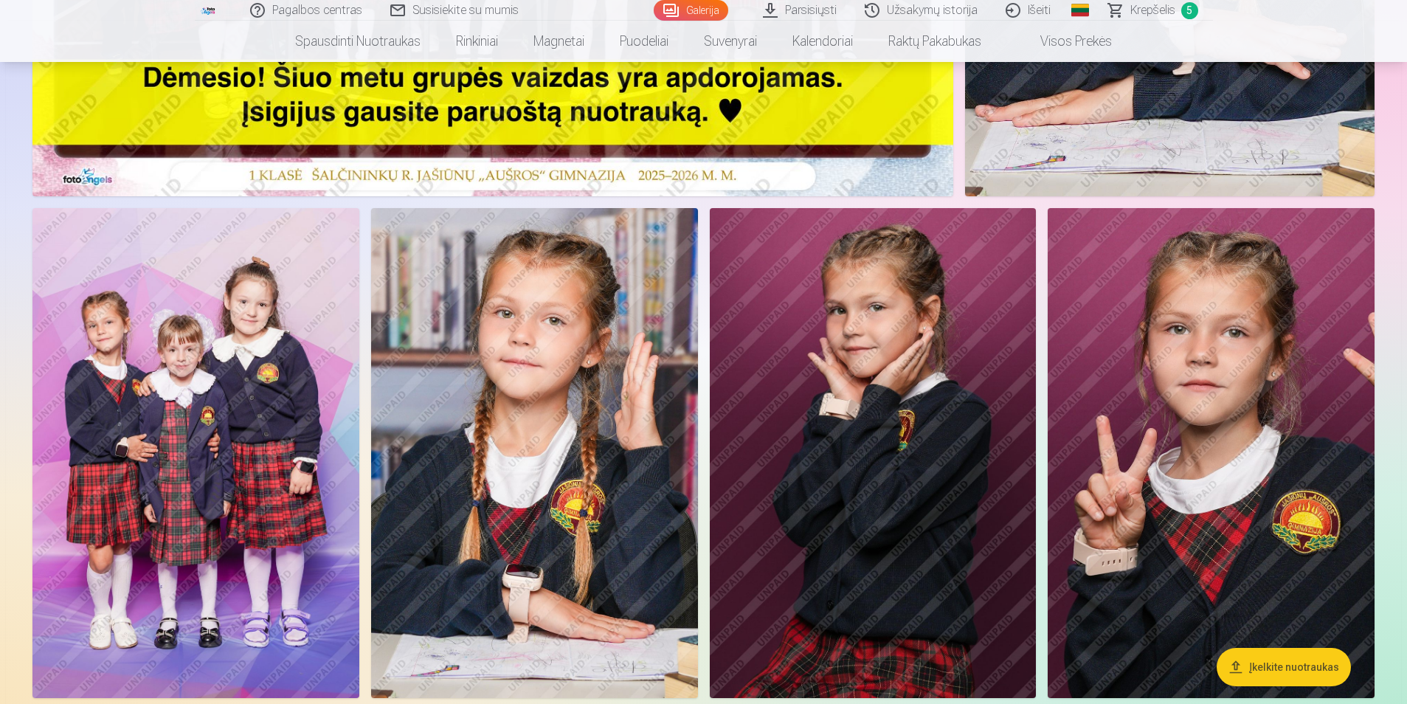
scroll to position [664, 0]
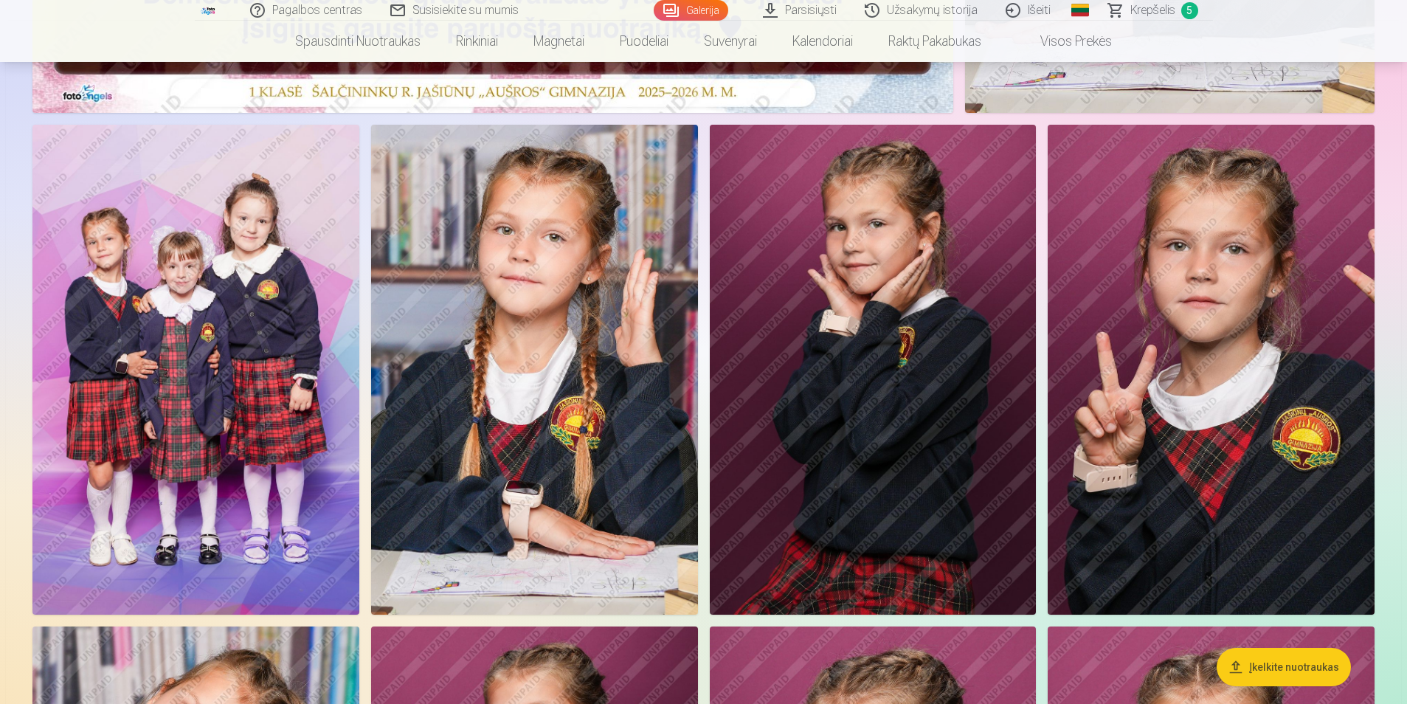
click at [548, 318] on img at bounding box center [534, 370] width 327 height 490
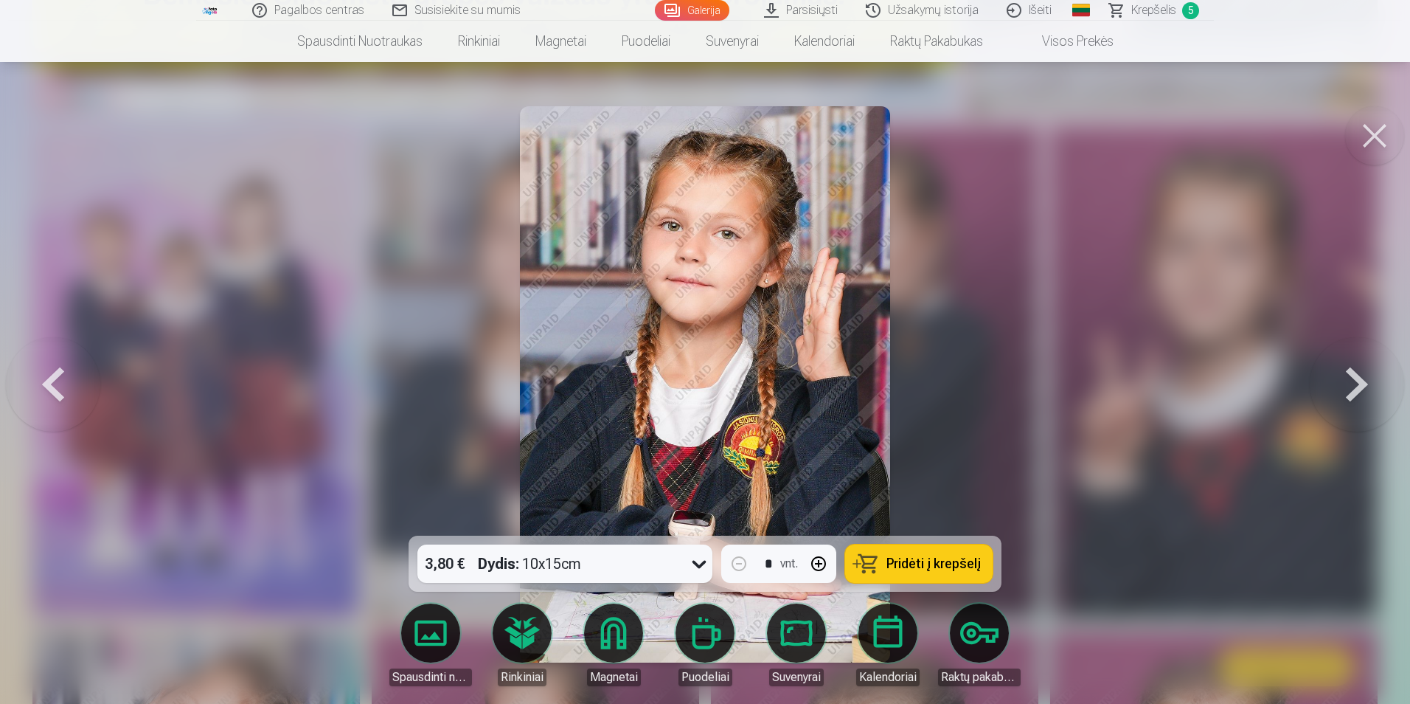
click at [899, 557] on span "Pridėti į krepšelį" at bounding box center [934, 563] width 94 height 13
click at [1384, 128] on button at bounding box center [1374, 135] width 59 height 59
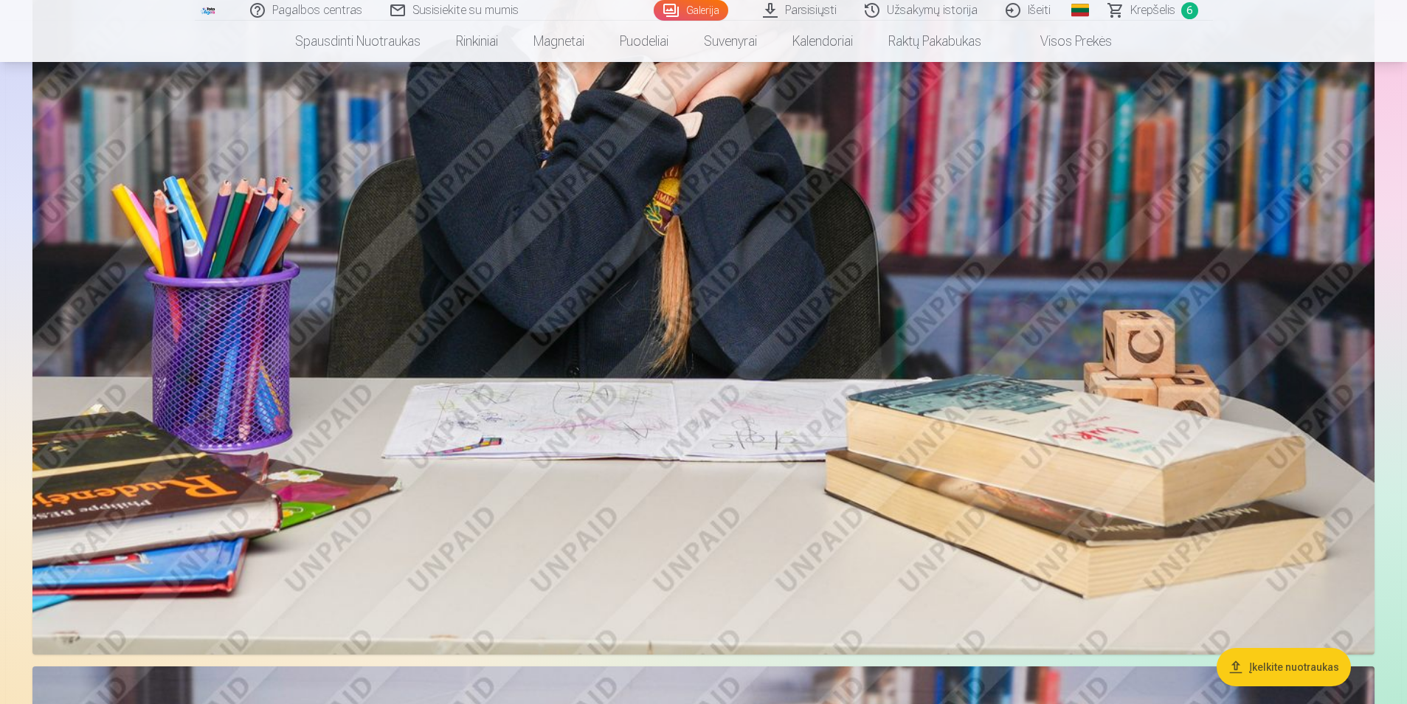
scroll to position [3024, 0]
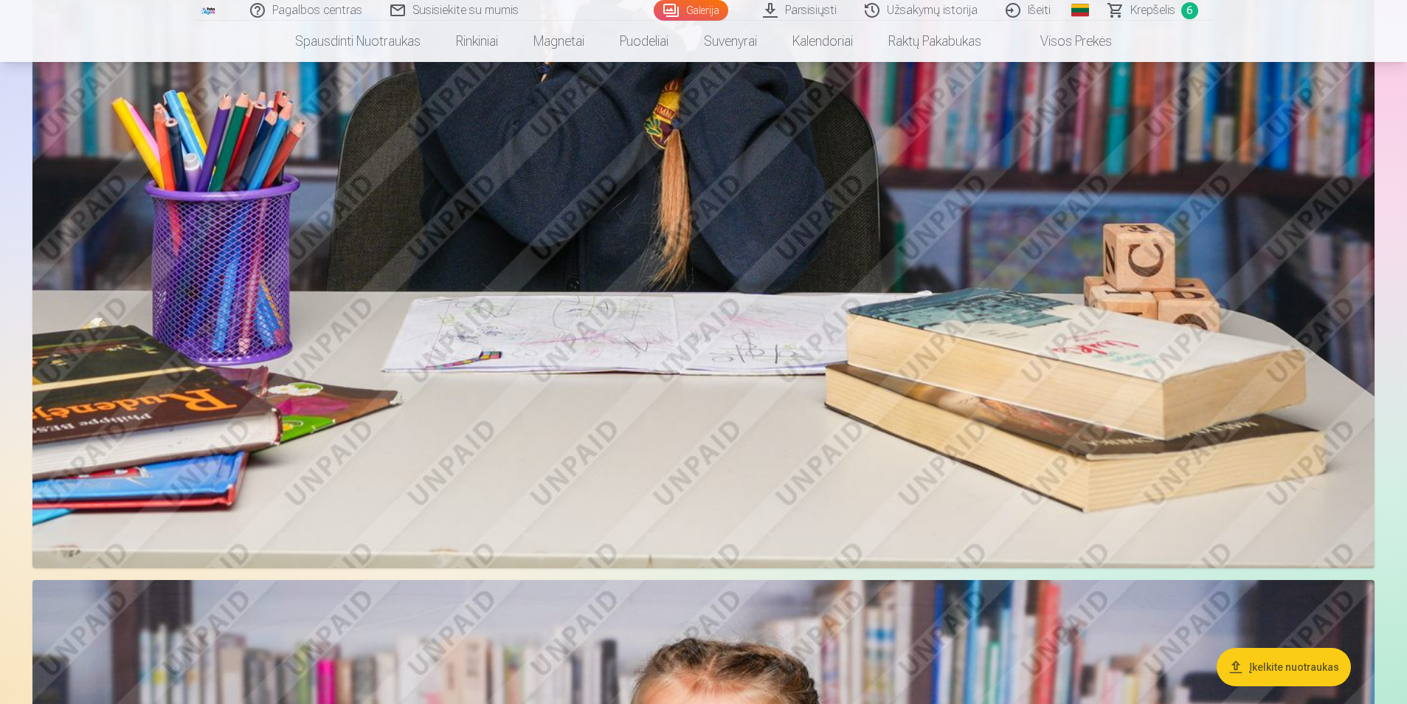
click at [1160, 9] on span "Krepšelis" at bounding box center [1152, 10] width 45 height 18
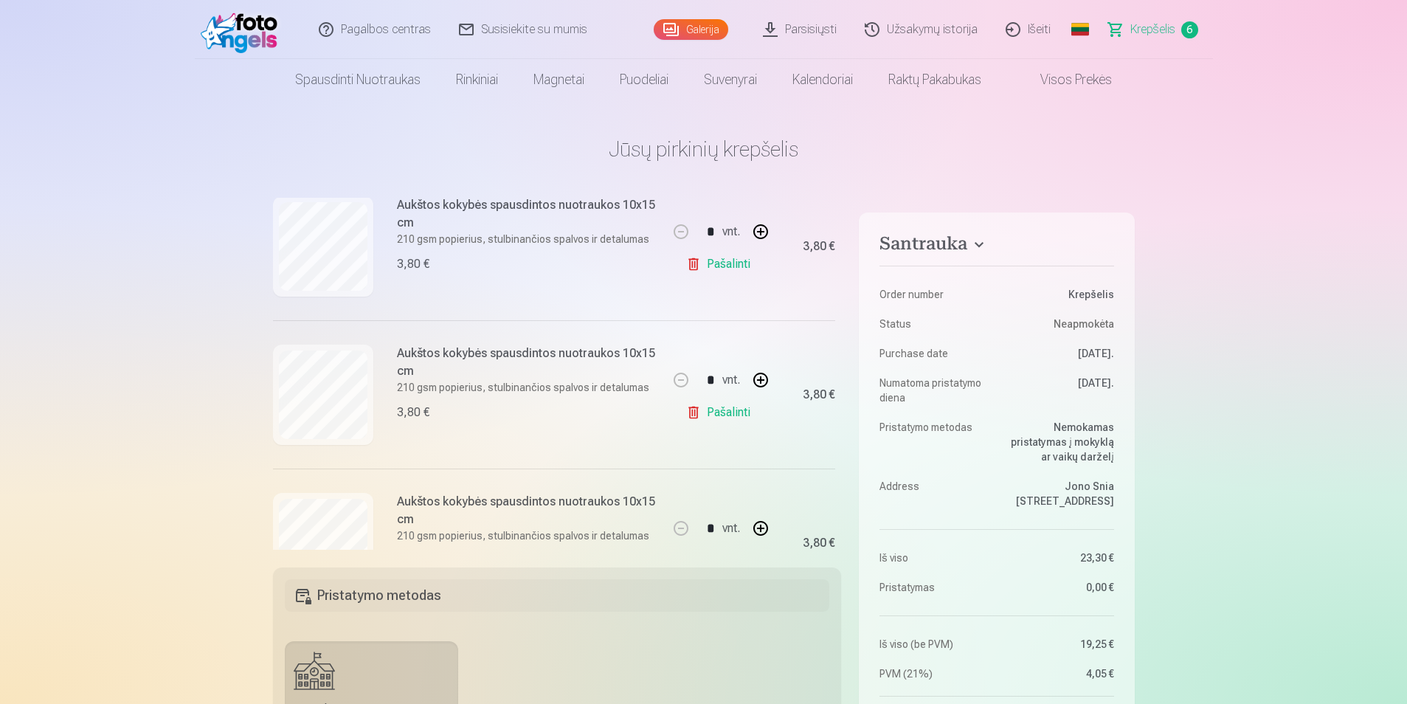
scroll to position [338, 0]
click at [687, 29] on link "Galerija" at bounding box center [690, 29] width 74 height 21
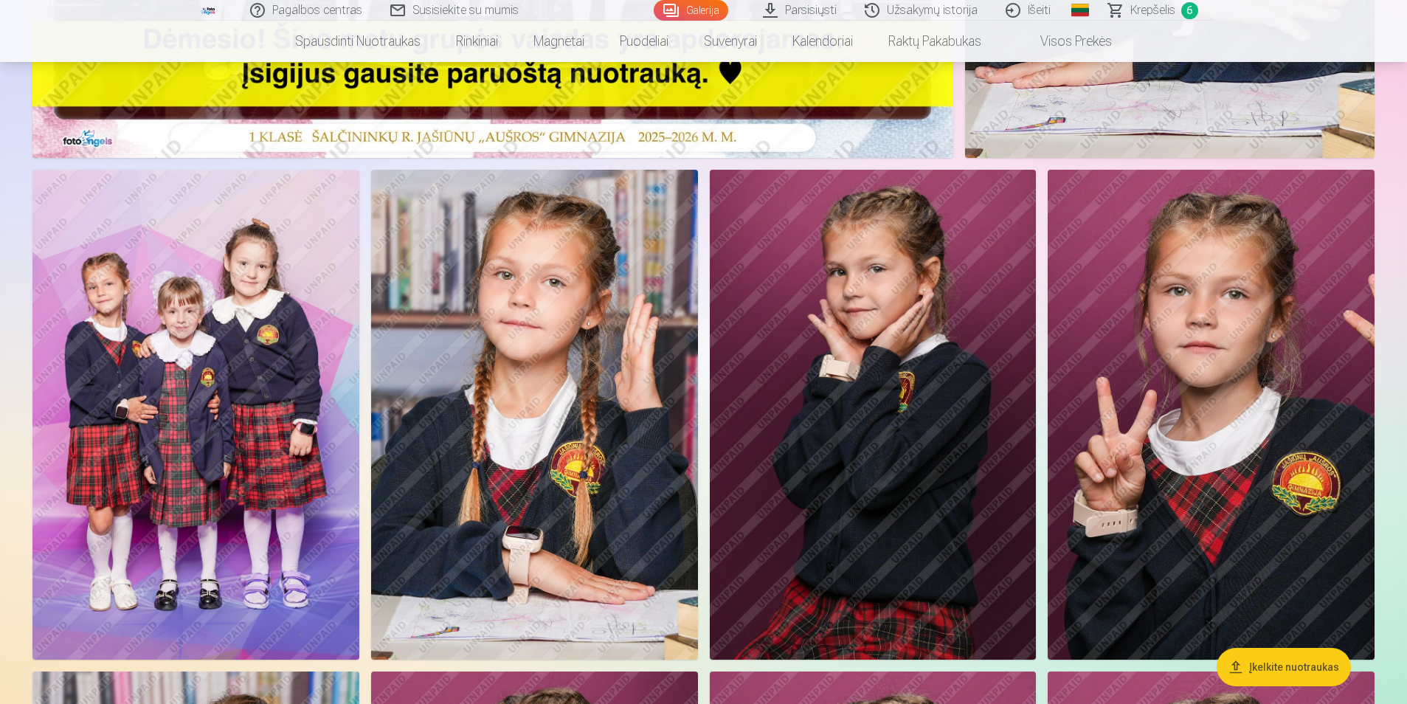
scroll to position [811, 0]
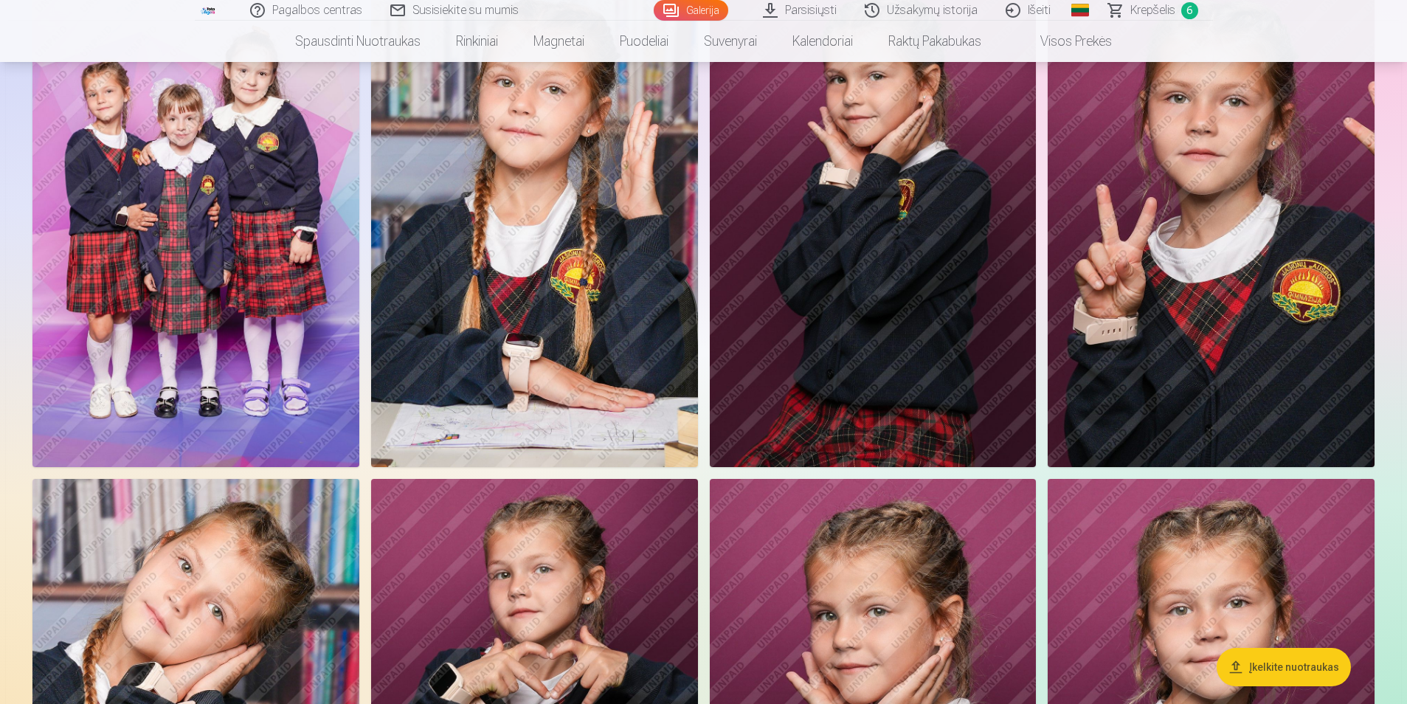
click at [895, 282] on img at bounding box center [873, 222] width 327 height 490
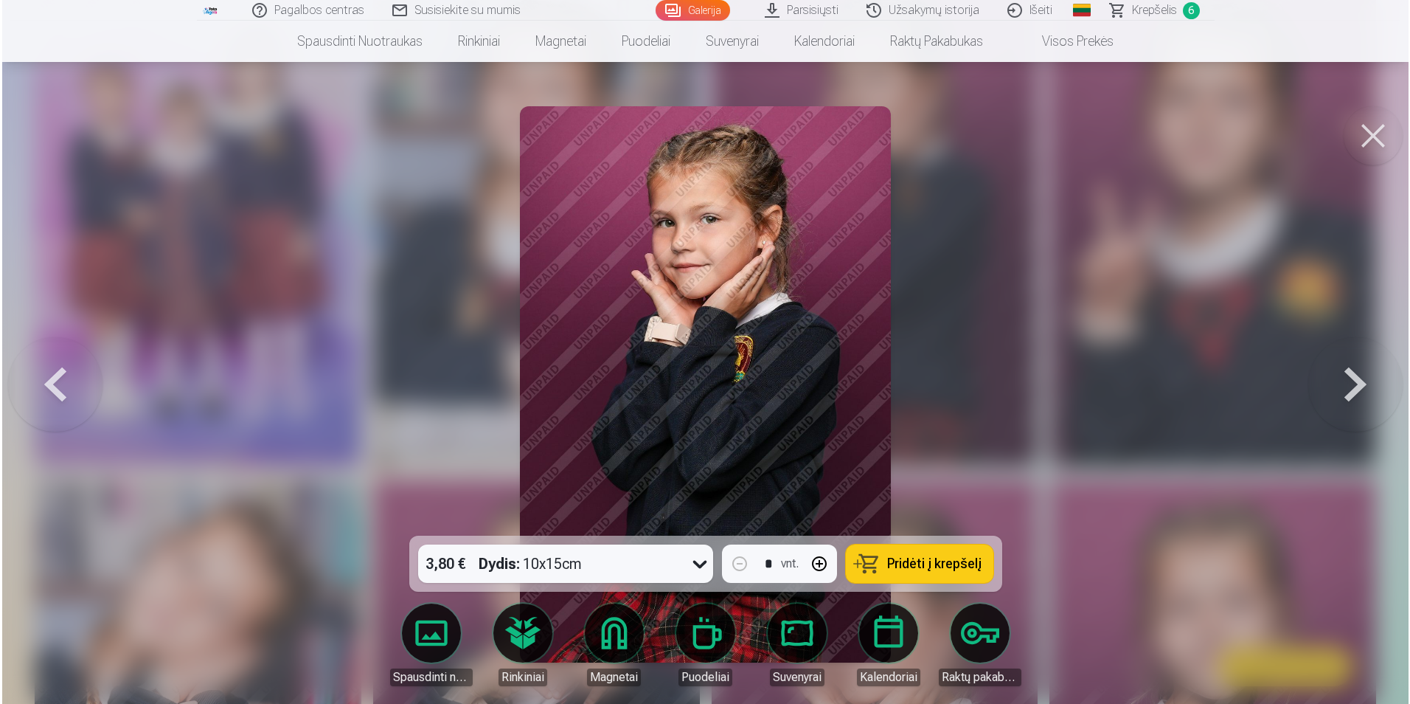
scroll to position [813, 0]
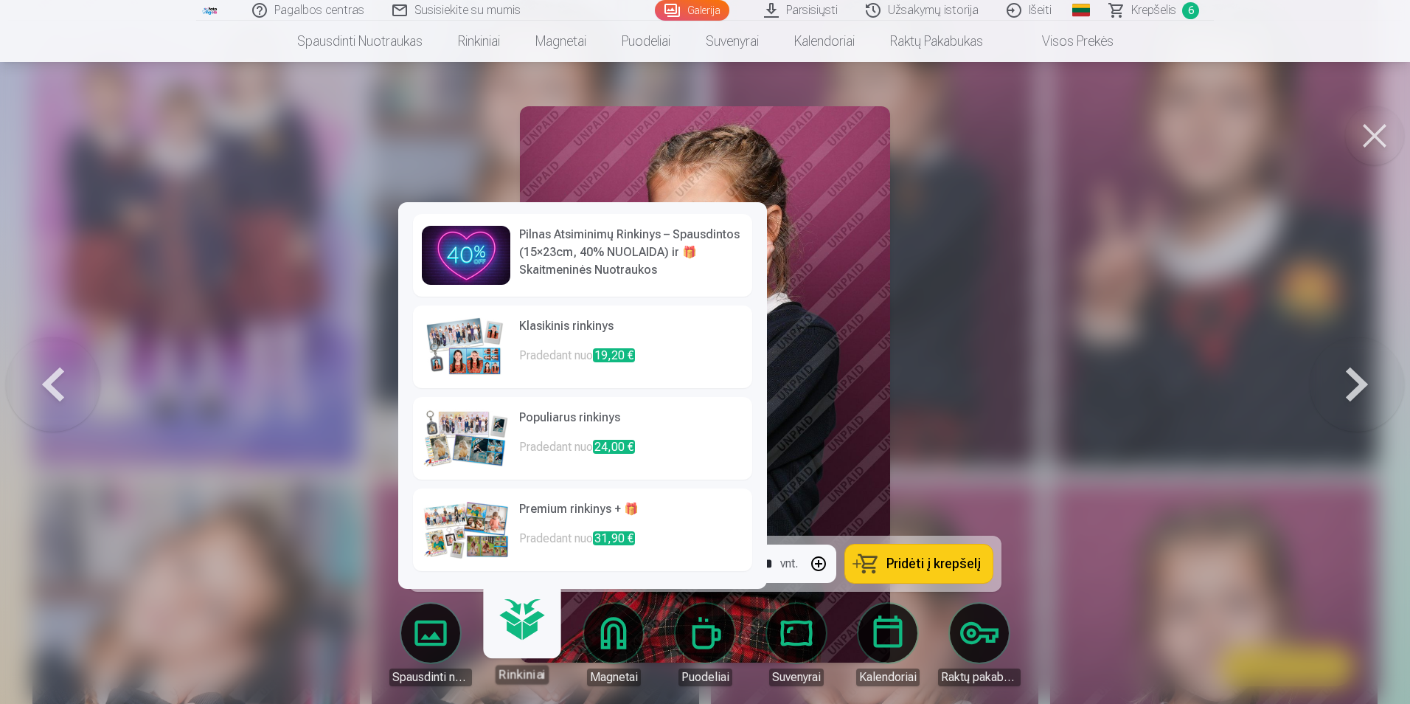
click at [476, 353] on img at bounding box center [466, 346] width 89 height 59
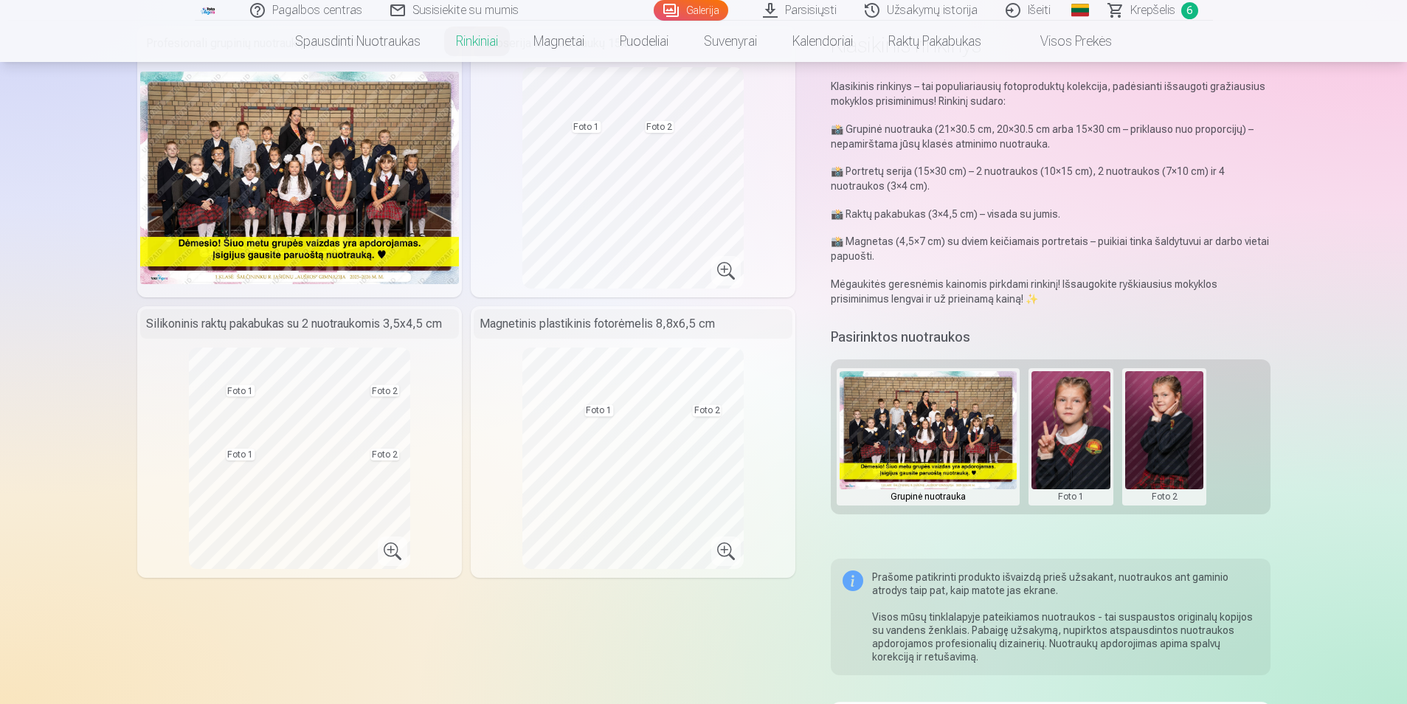
scroll to position [74, 0]
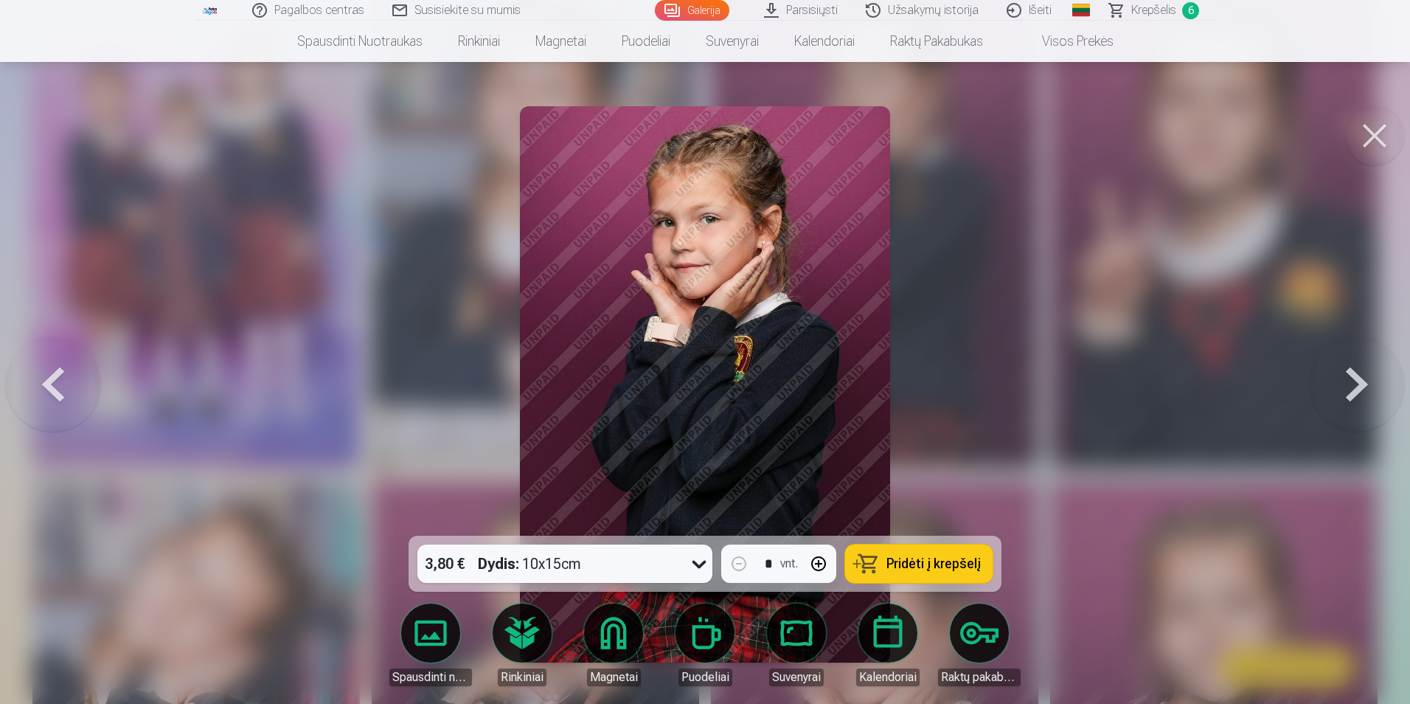
click at [1128, 12] on link "Krepšelis 6" at bounding box center [1155, 10] width 118 height 21
